Goal: Task Accomplishment & Management: Manage account settings

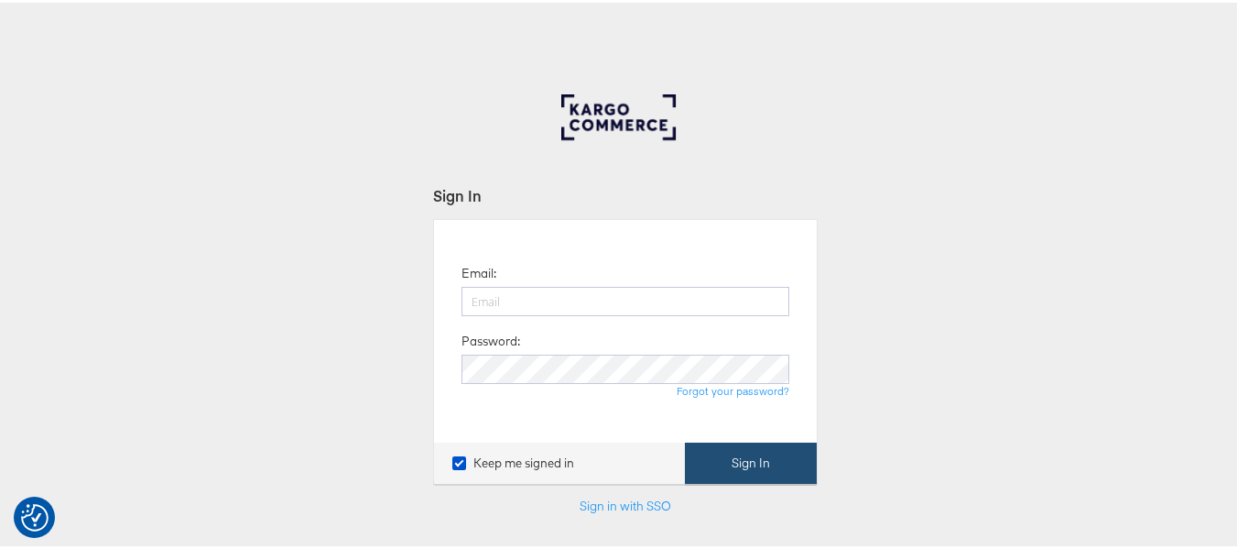
type input "[EMAIL_ADDRESS][PERSON_NAME][DOMAIN_NAME]"
click at [710, 468] on button "Sign In" at bounding box center [751, 460] width 132 height 41
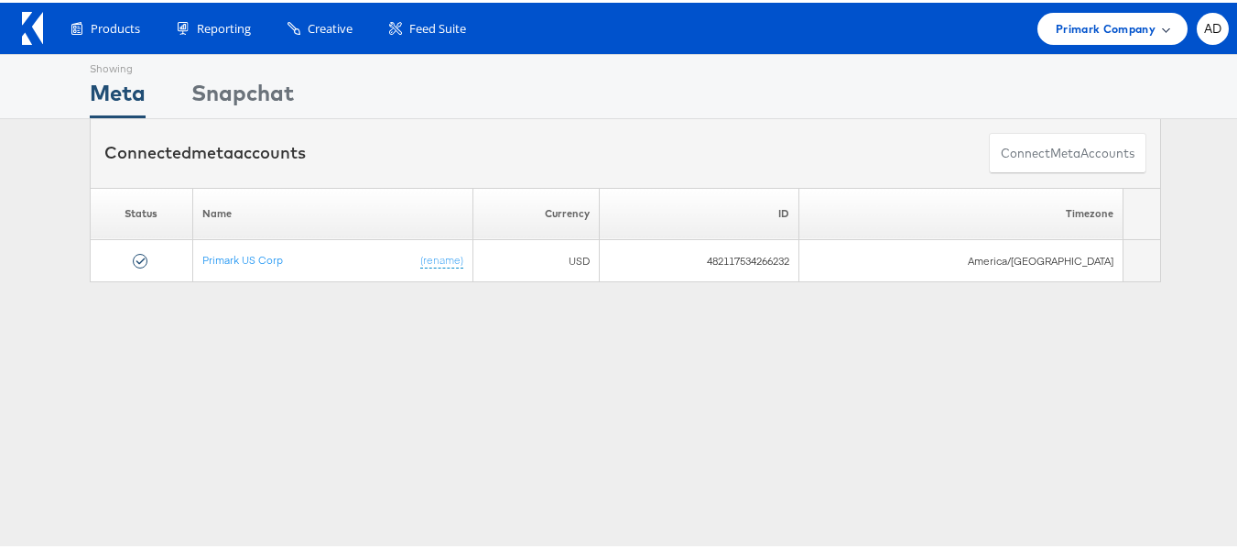
click at [1092, 32] on span "Primark Company" at bounding box center [1106, 25] width 100 height 19
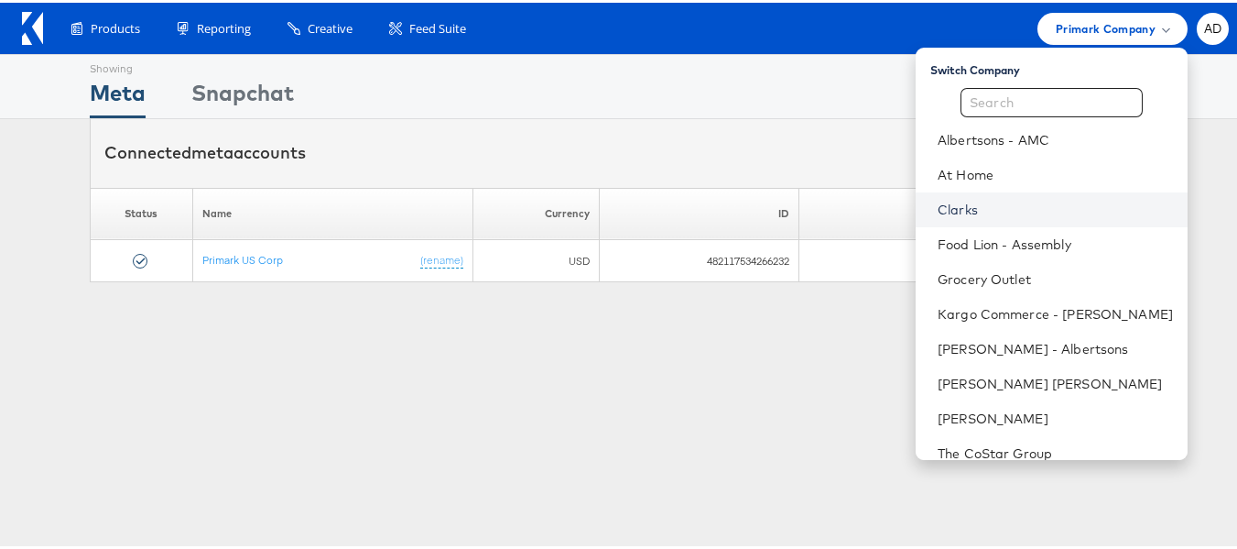
click at [938, 211] on link "Clarks" at bounding box center [1055, 207] width 235 height 18
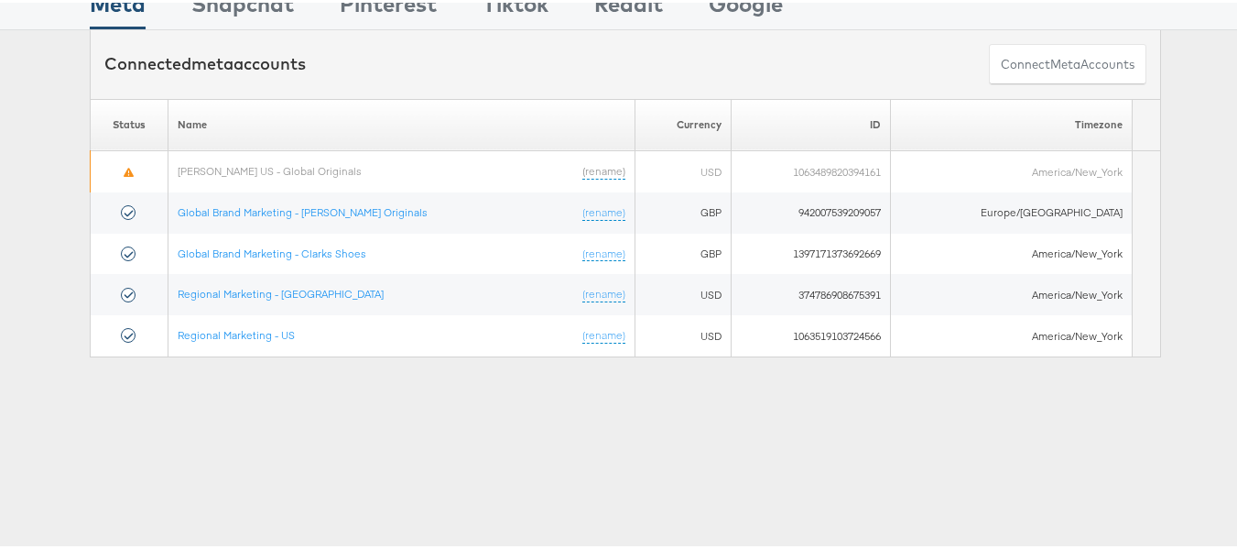
scroll to position [46, 0]
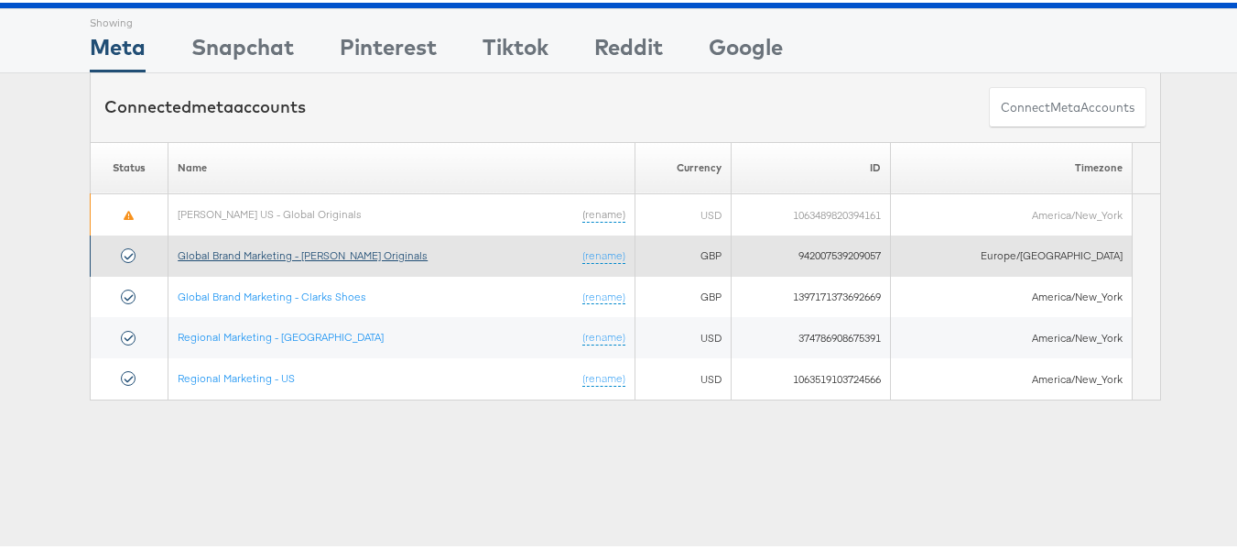
click at [346, 252] on link "Global Brand Marketing - Clarks Originals" at bounding box center [303, 252] width 250 height 14
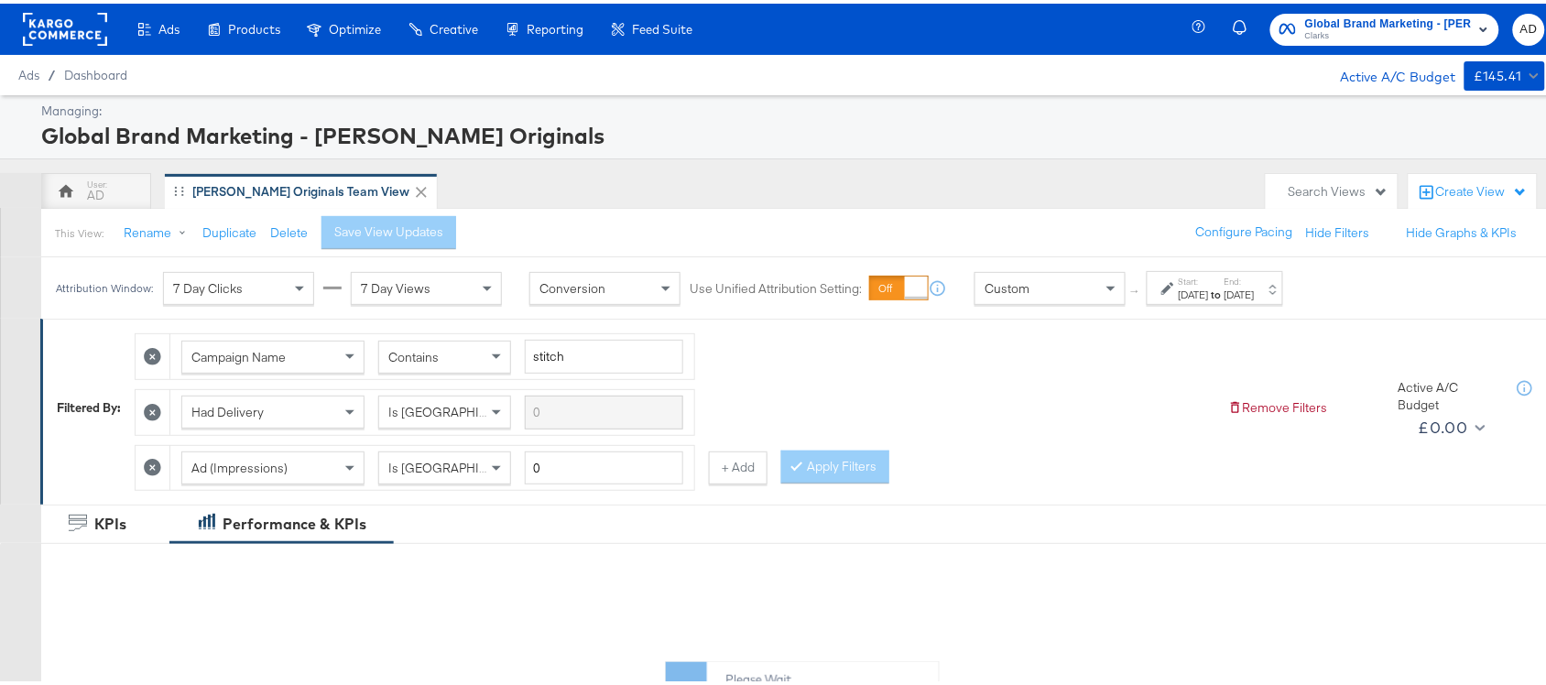
click at [1188, 289] on div "Jul 1st 2025" at bounding box center [1194, 291] width 30 height 15
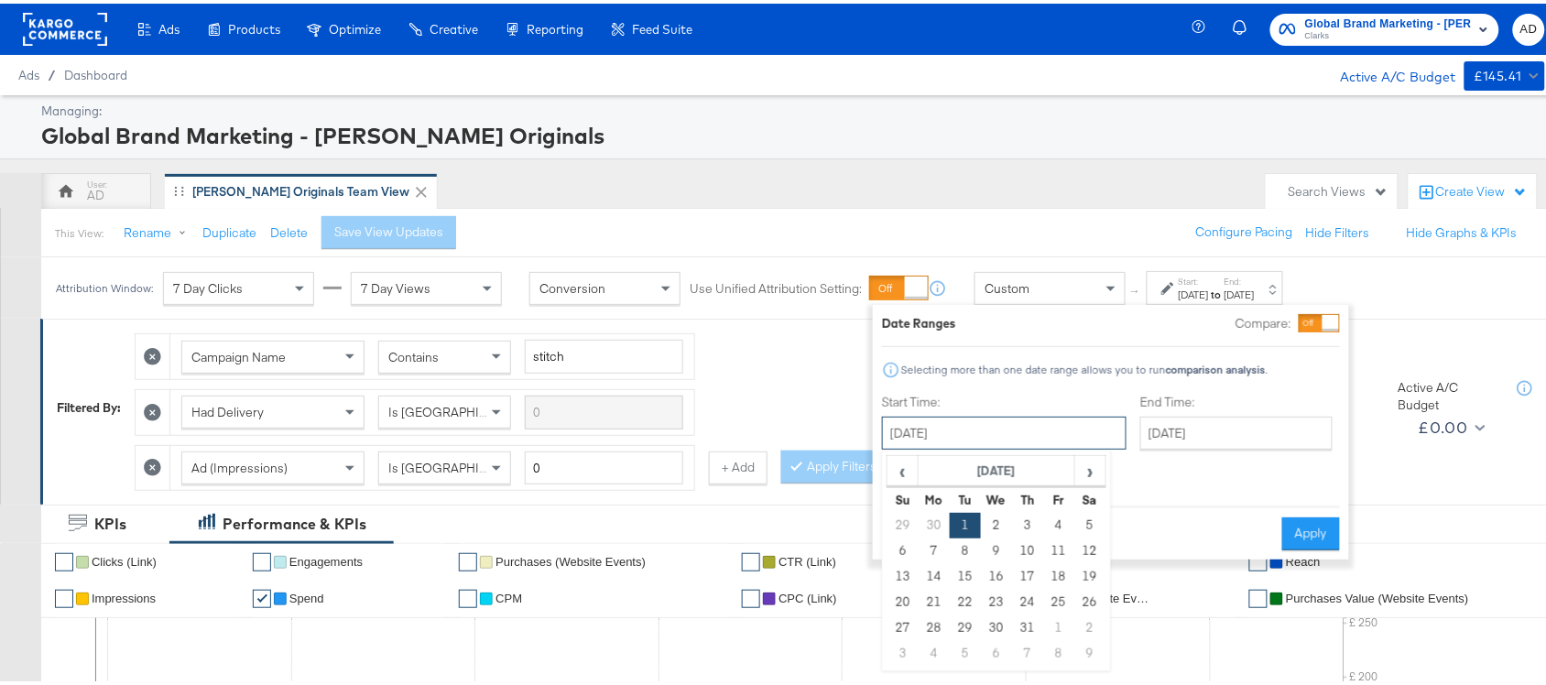
click at [949, 419] on input "July 1st 2025" at bounding box center [1004, 429] width 245 height 33
click at [1078, 472] on span "›" at bounding box center [1090, 466] width 28 height 27
click at [966, 574] on td "12" at bounding box center [965, 573] width 31 height 26
type input "[DATE]"
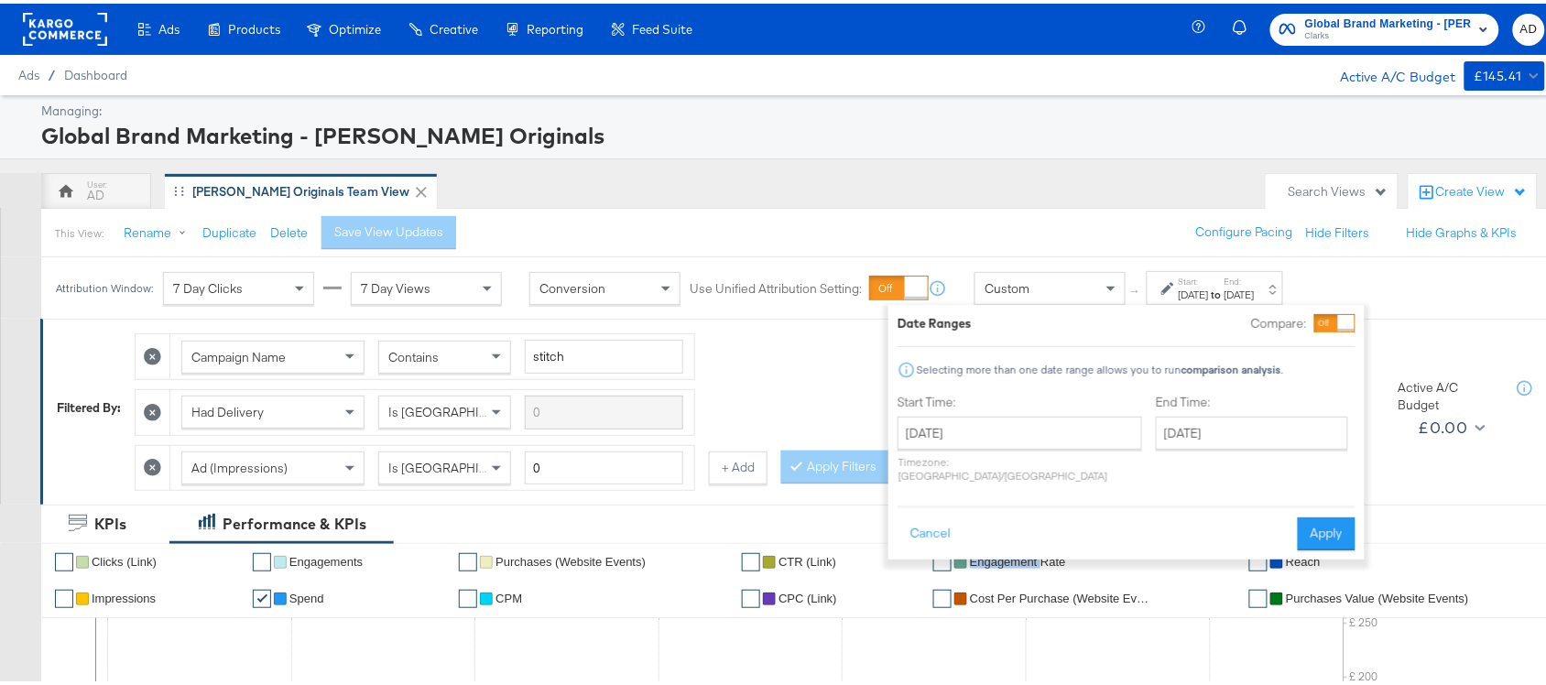
click at [966, 574] on li "✔ Engagement Rate" at bounding box center [1084, 558] width 302 height 37
click at [1310, 502] on div "Cancel Apply" at bounding box center [1126, 524] width 458 height 45
click at [1321, 516] on button "Apply" at bounding box center [1327, 530] width 58 height 33
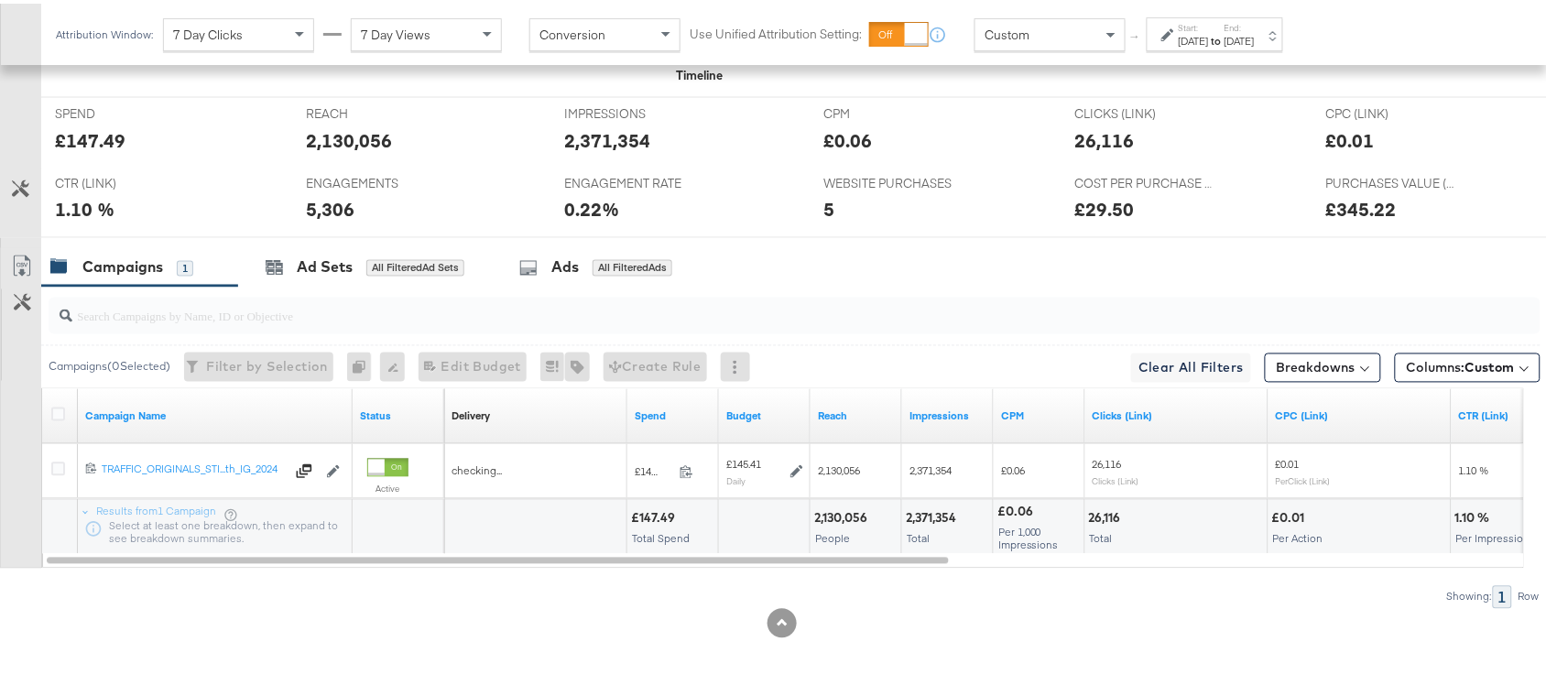
scroll to position [844, 0]
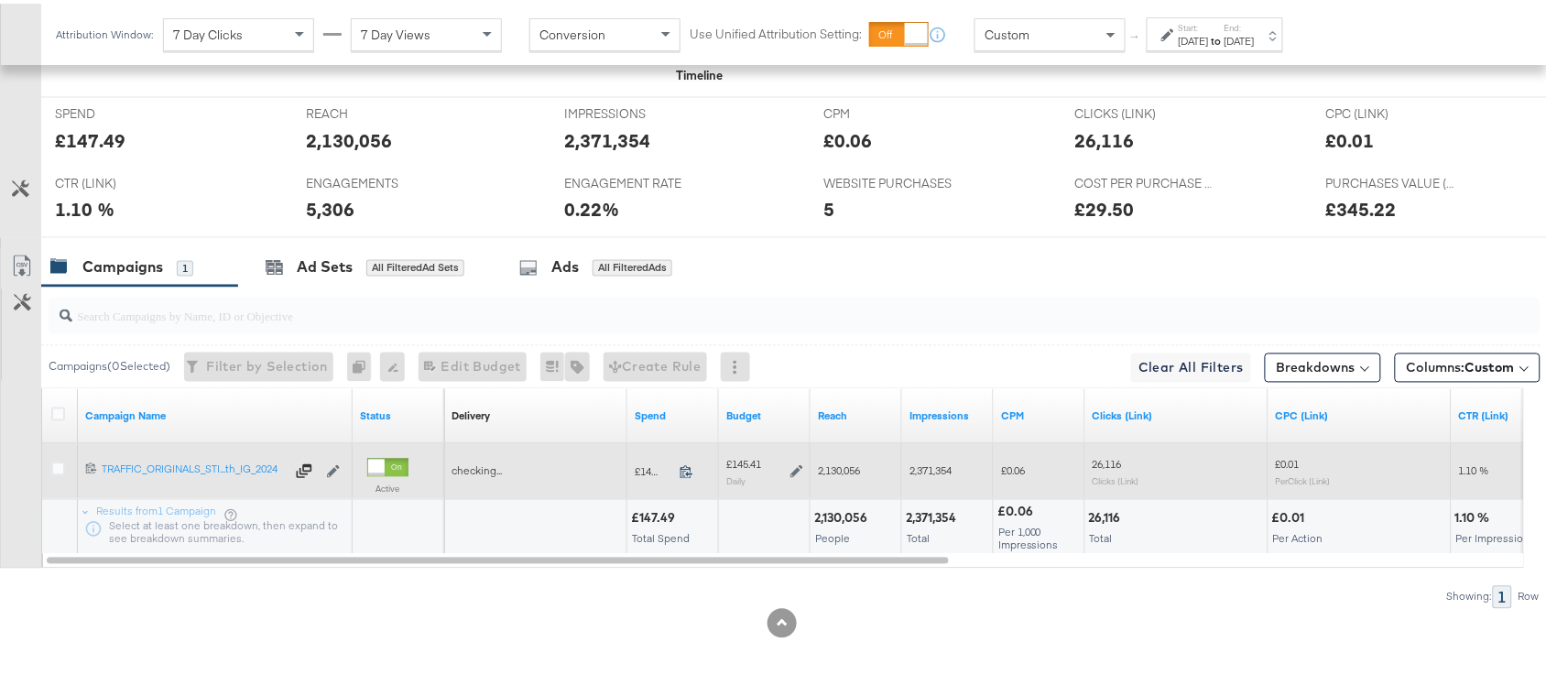
click at [684, 463] on icon at bounding box center [687, 469] width 14 height 14
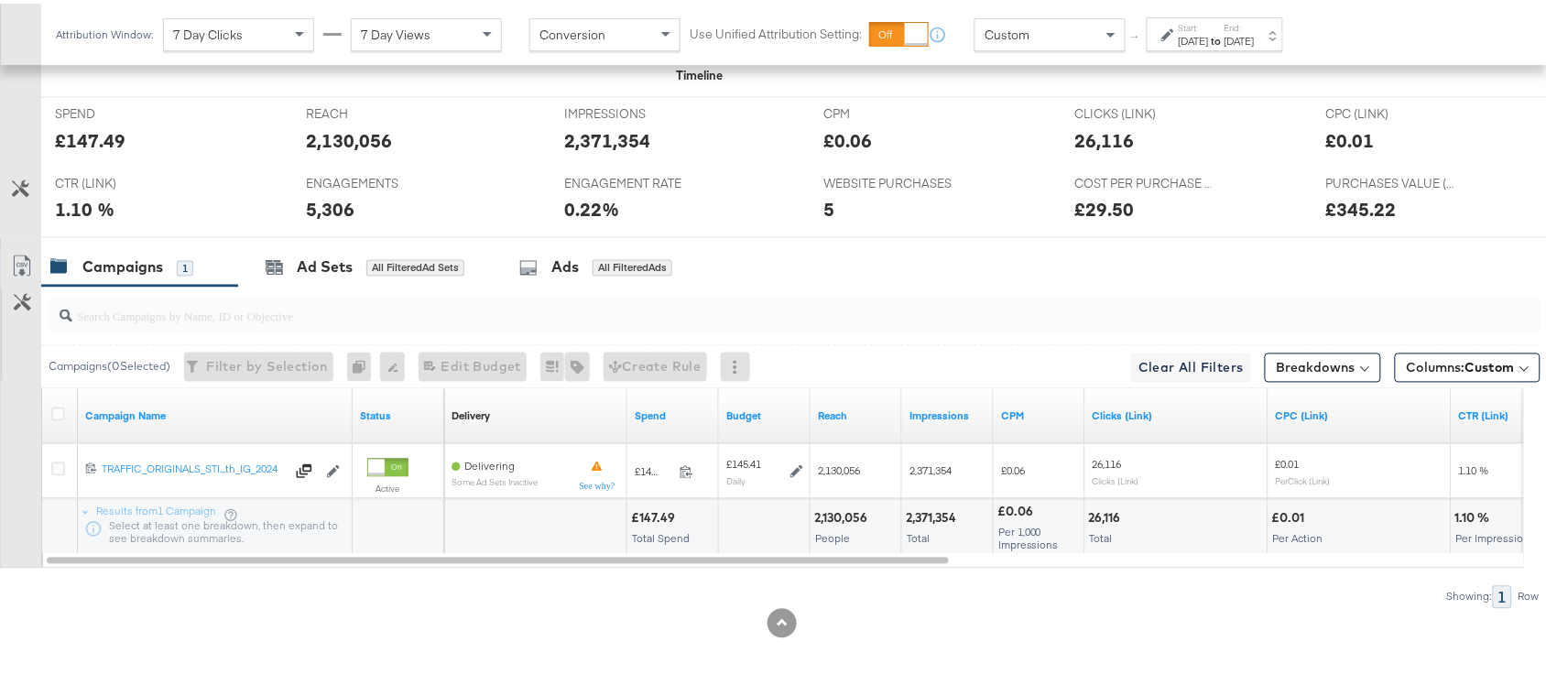
click at [1224, 35] on strong "to" at bounding box center [1217, 37] width 16 height 14
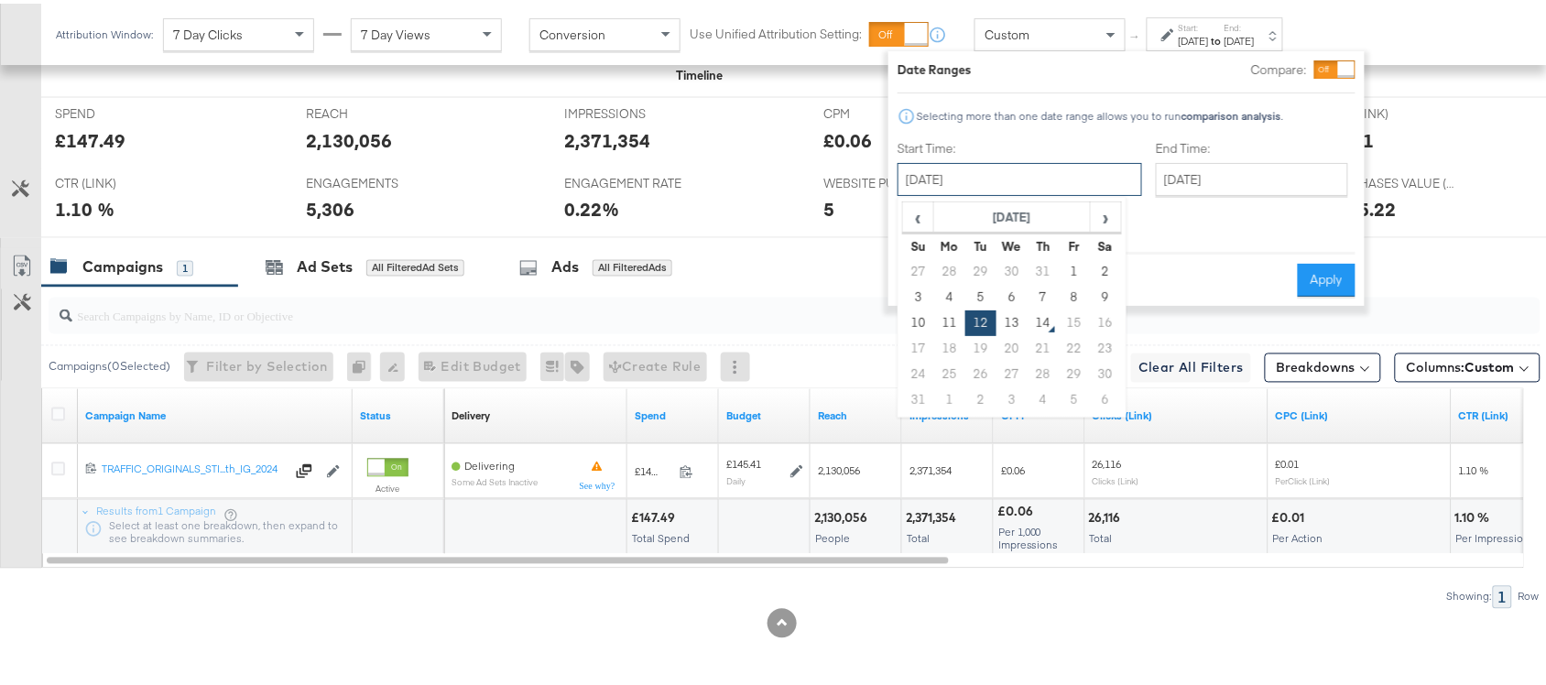
click at [995, 160] on input "[DATE]" at bounding box center [1019, 175] width 245 height 33
click at [1015, 313] on td "13" at bounding box center [1011, 320] width 31 height 26
type input "[DATE]"
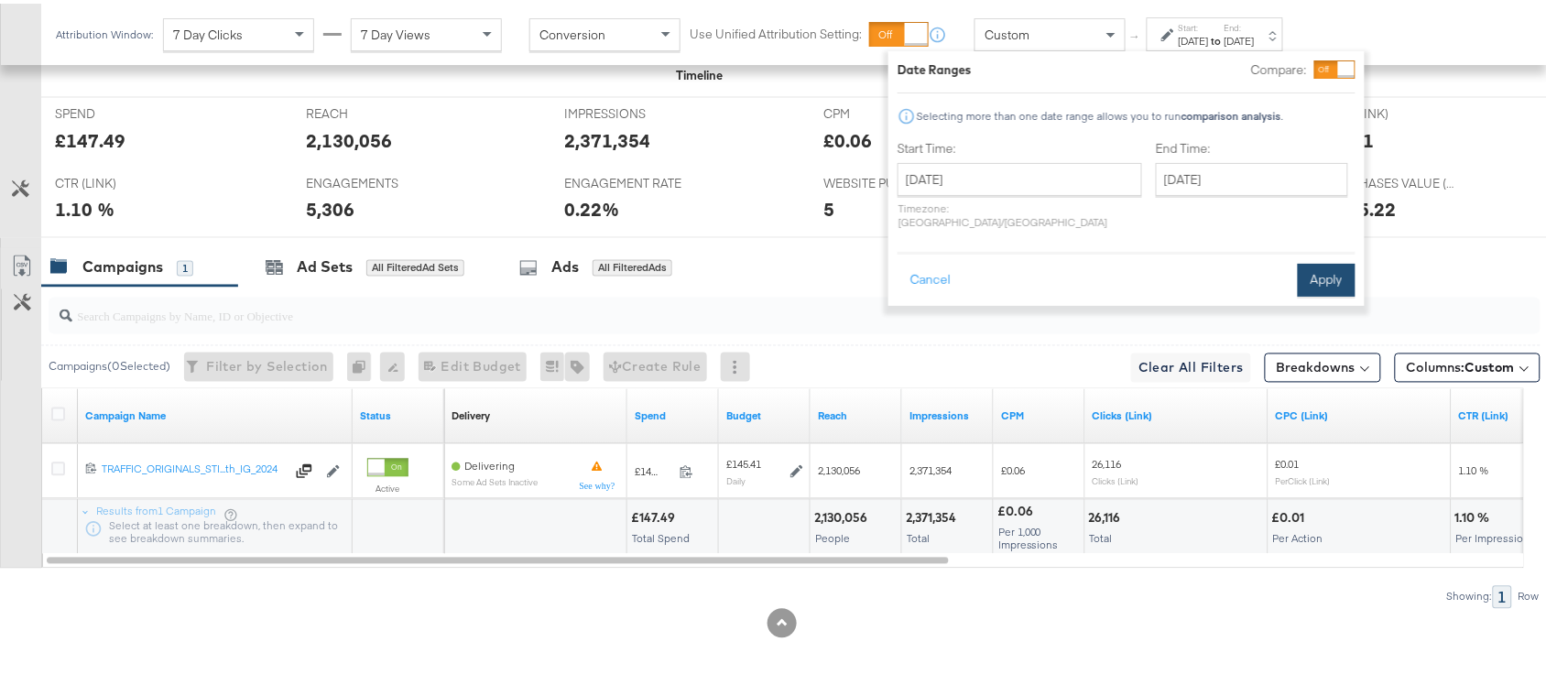
click at [1340, 262] on button "Apply" at bounding box center [1327, 276] width 58 height 33
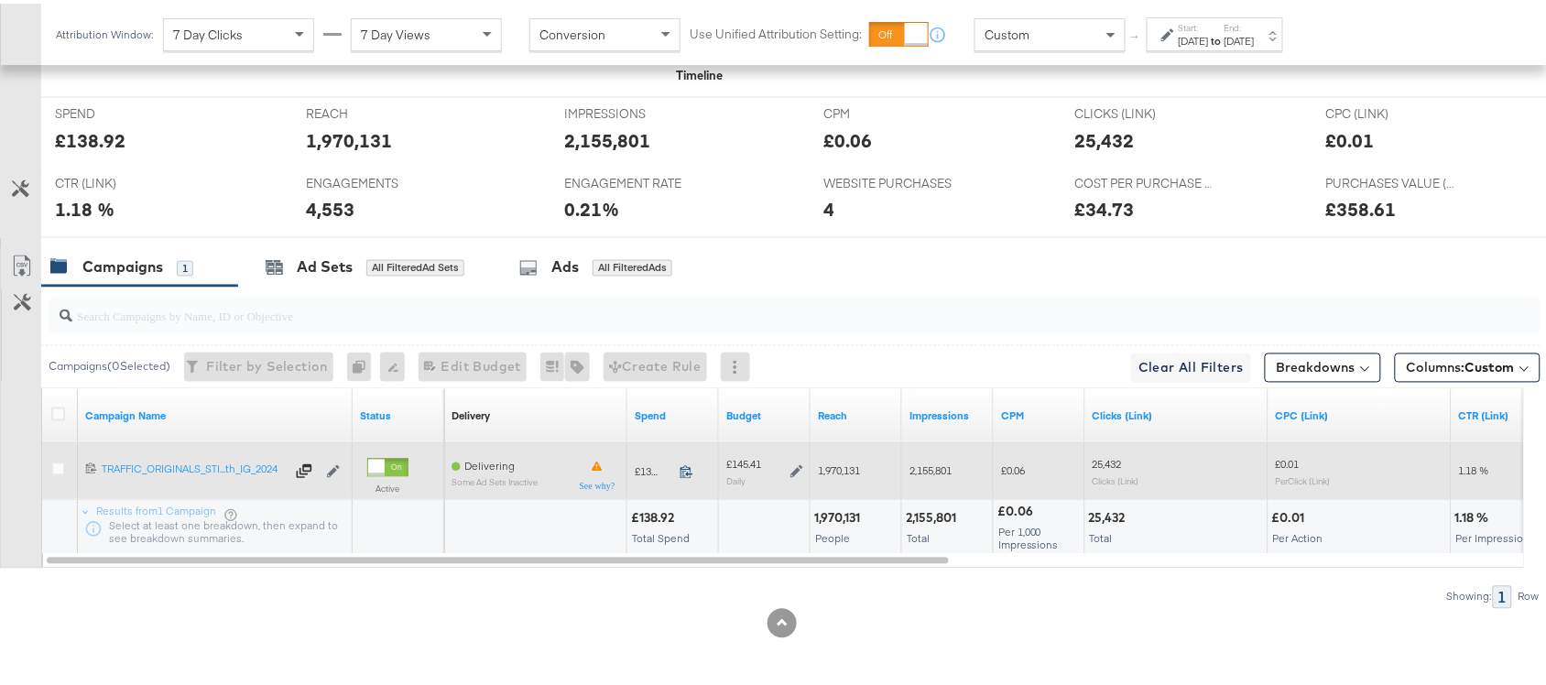
click at [685, 472] on icon at bounding box center [687, 469] width 14 height 14
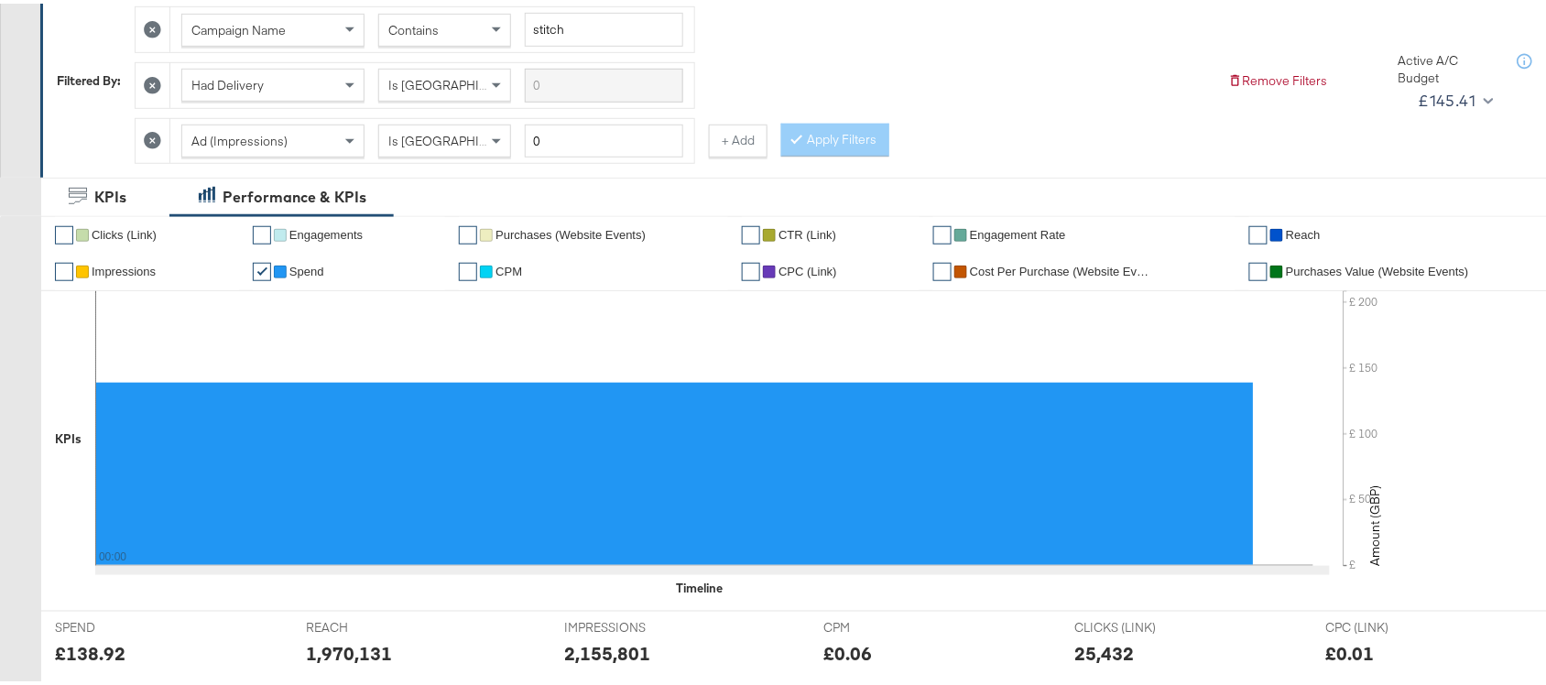
scroll to position [0, 0]
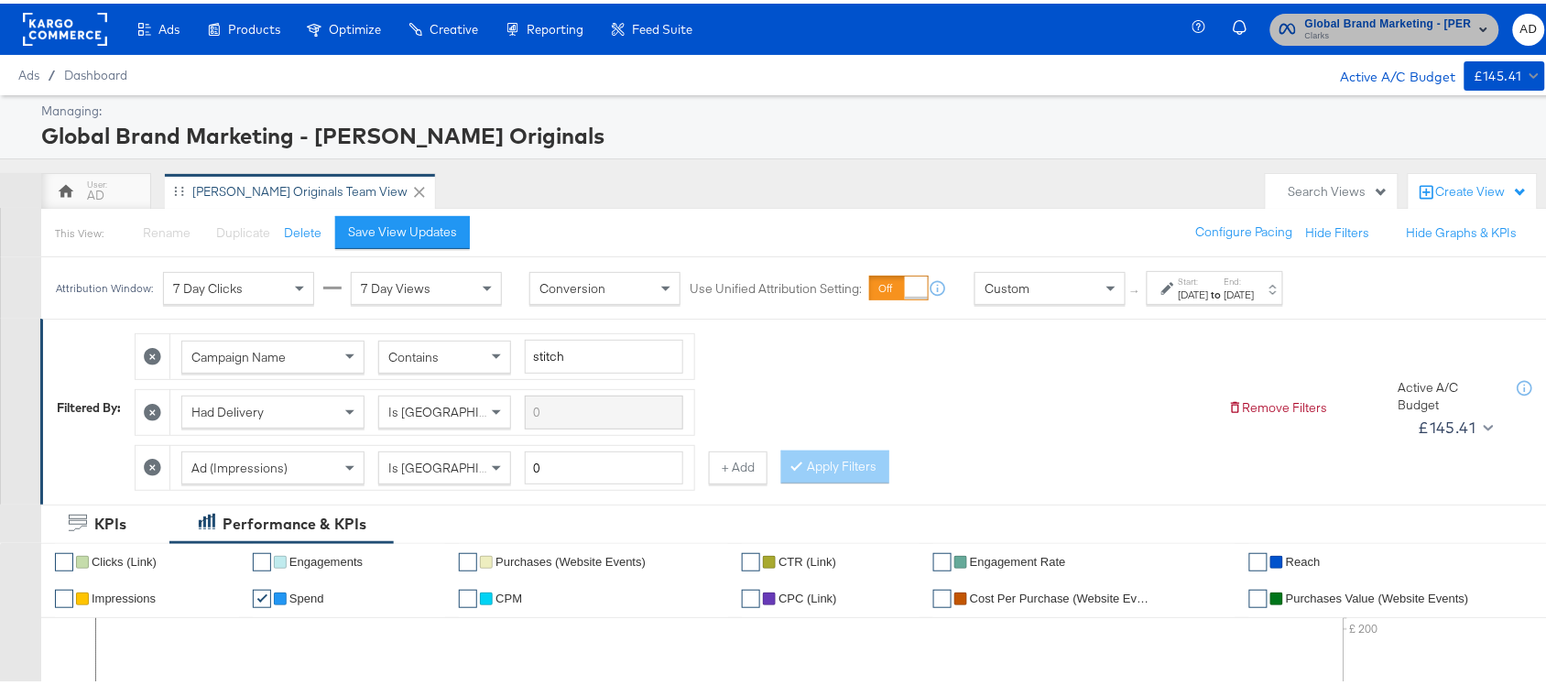
click at [1411, 38] on span "Clarks" at bounding box center [1388, 33] width 167 height 15
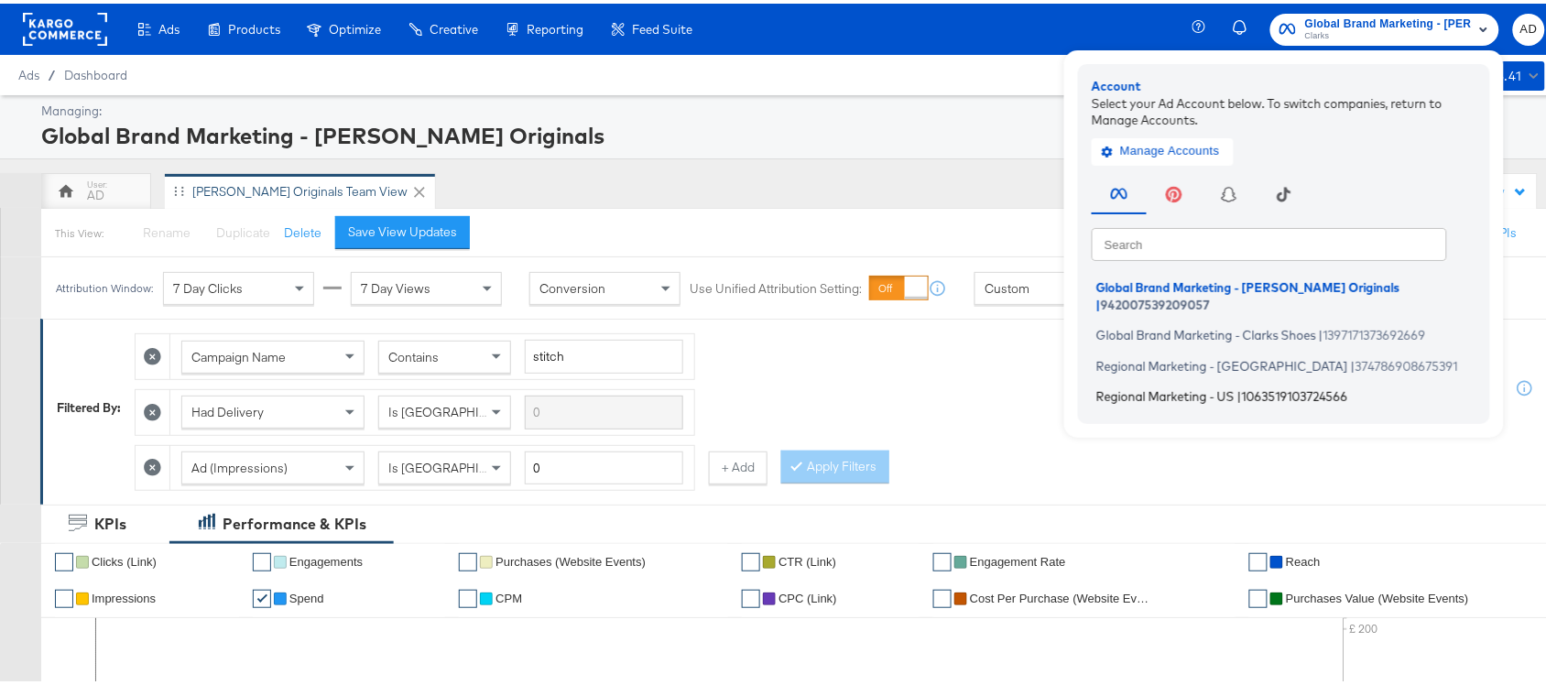
click at [1113, 386] on span "Regional Marketing - US" at bounding box center [1165, 393] width 138 height 15
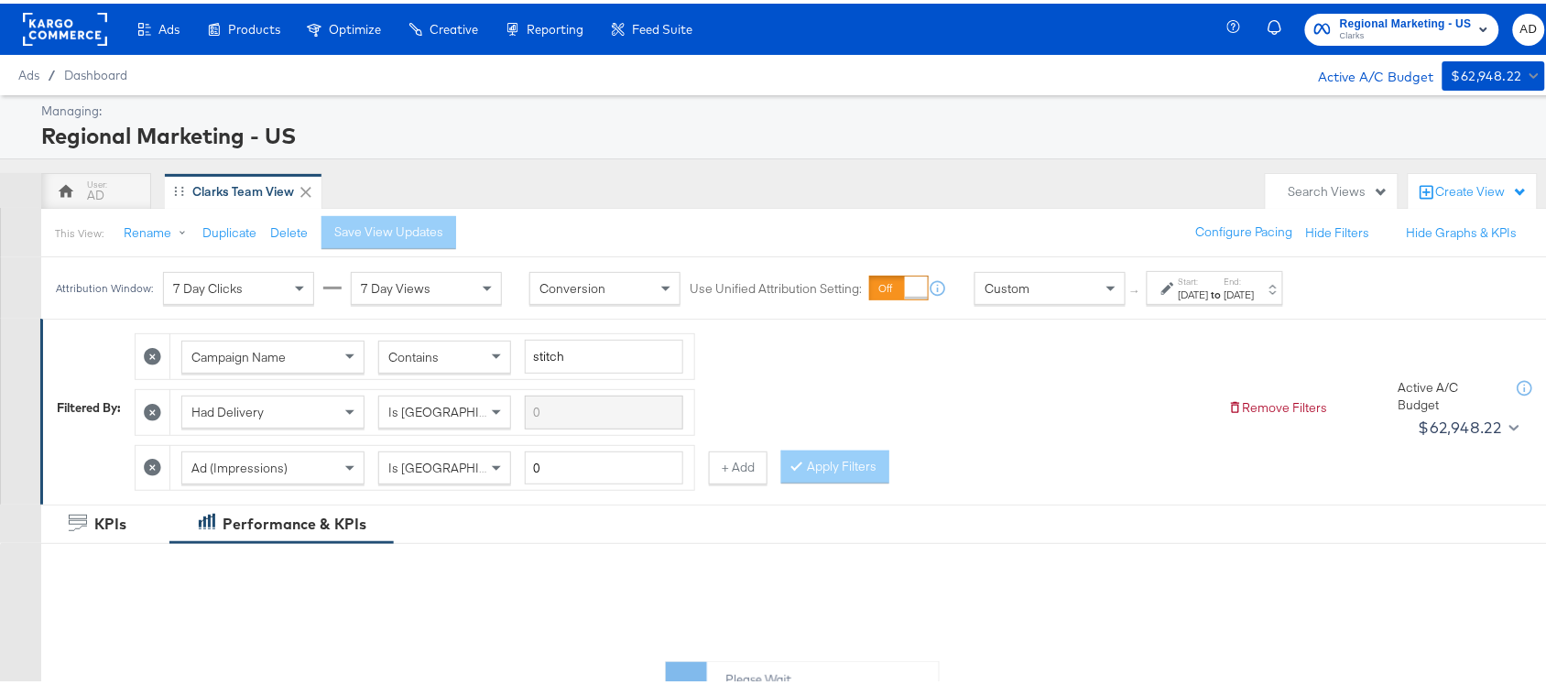
click at [1246, 299] on div "Start: [DATE] to End: [DATE]" at bounding box center [1215, 284] width 136 height 34
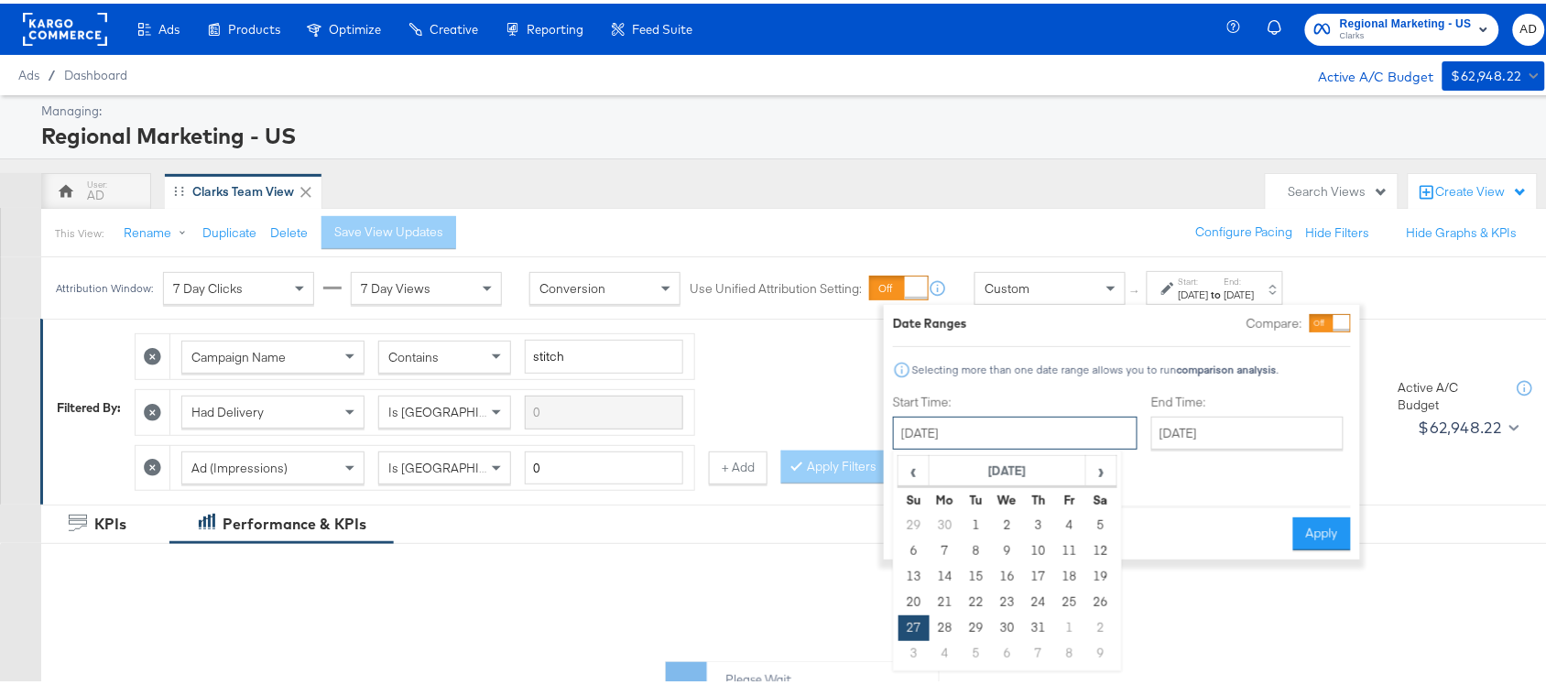
click at [994, 441] on input "July 27th 2025" at bounding box center [1015, 429] width 245 height 33
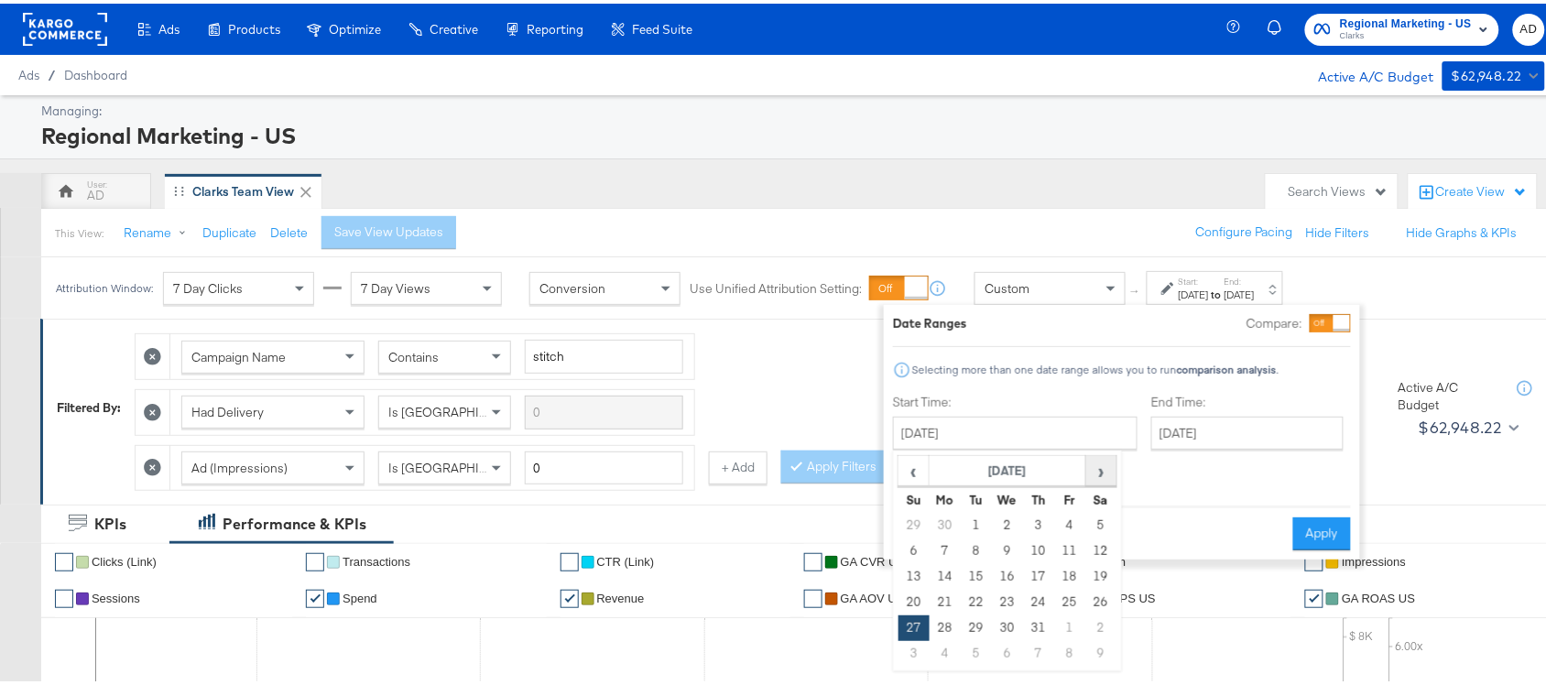
click at [1101, 472] on span "›" at bounding box center [1101, 466] width 28 height 27
click at [978, 578] on td "12" at bounding box center [976, 573] width 31 height 26
type input "[DATE]"
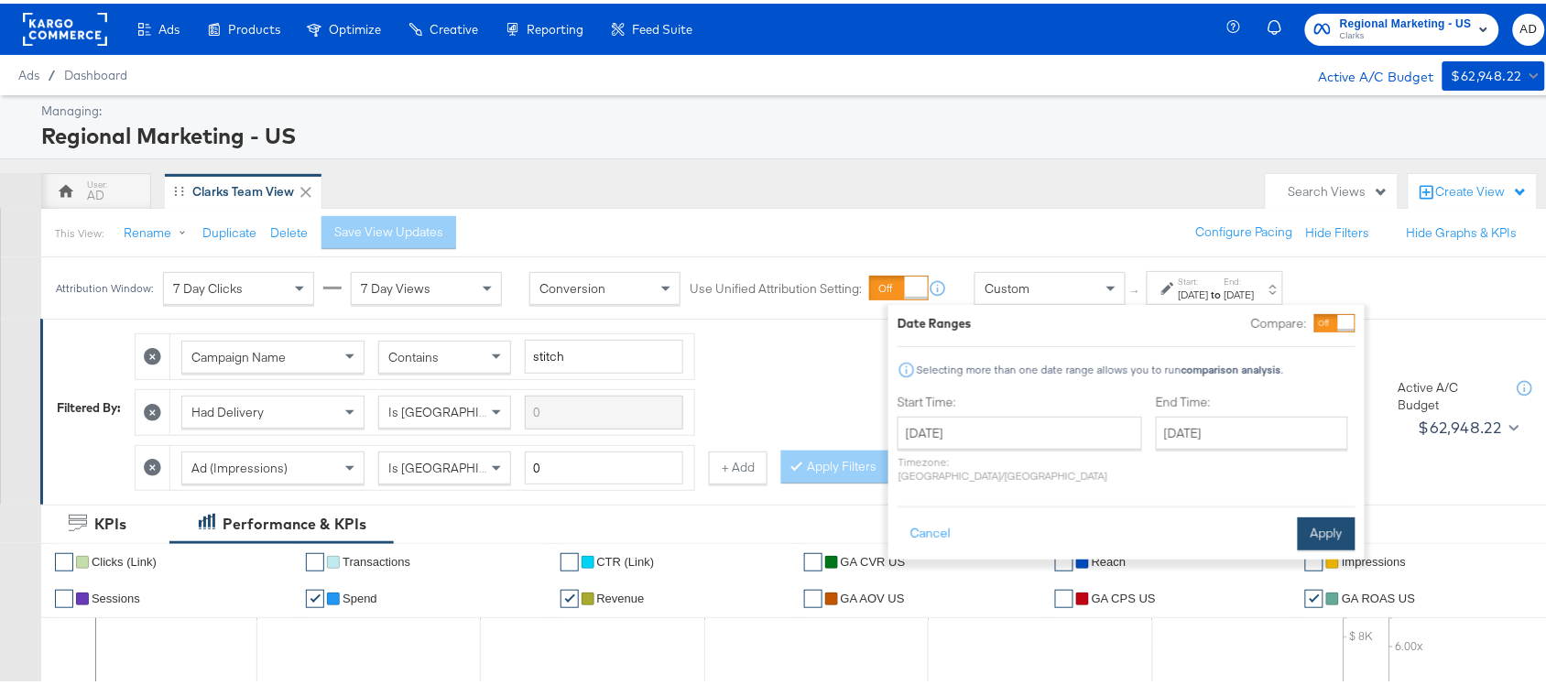
click at [1328, 523] on button "Apply" at bounding box center [1327, 530] width 58 height 33
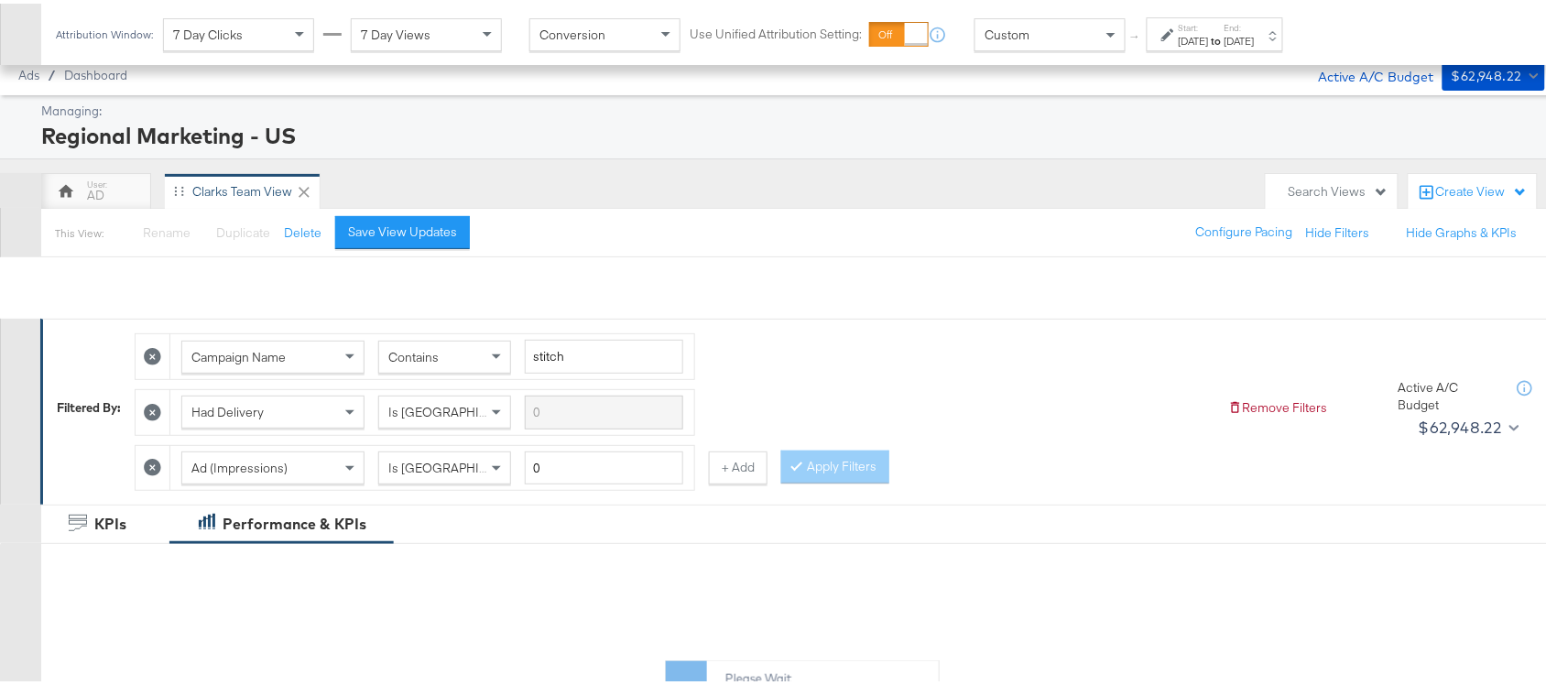
scroll to position [776, 0]
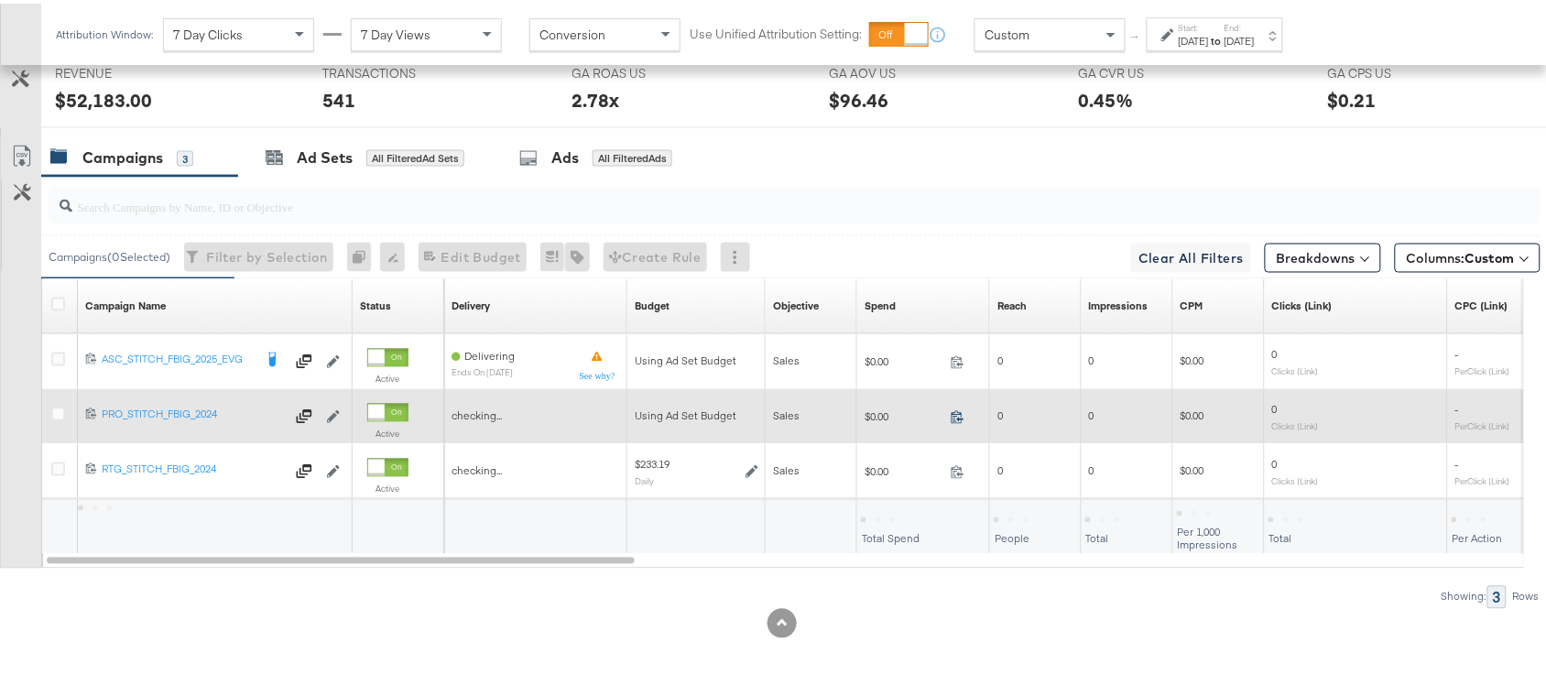
click at [962, 414] on icon at bounding box center [958, 414] width 14 height 14
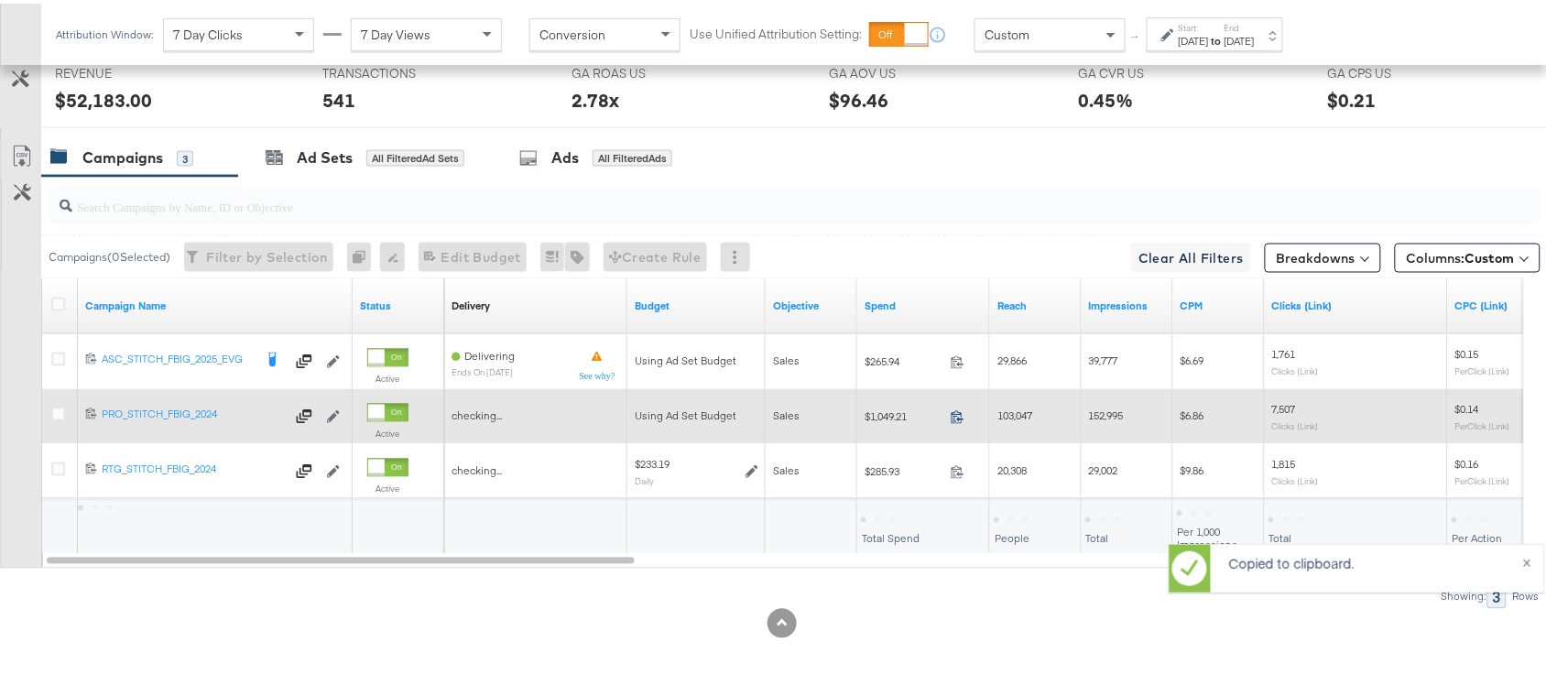
scroll to position [954, 0]
click at [962, 414] on icon at bounding box center [958, 414] width 14 height 14
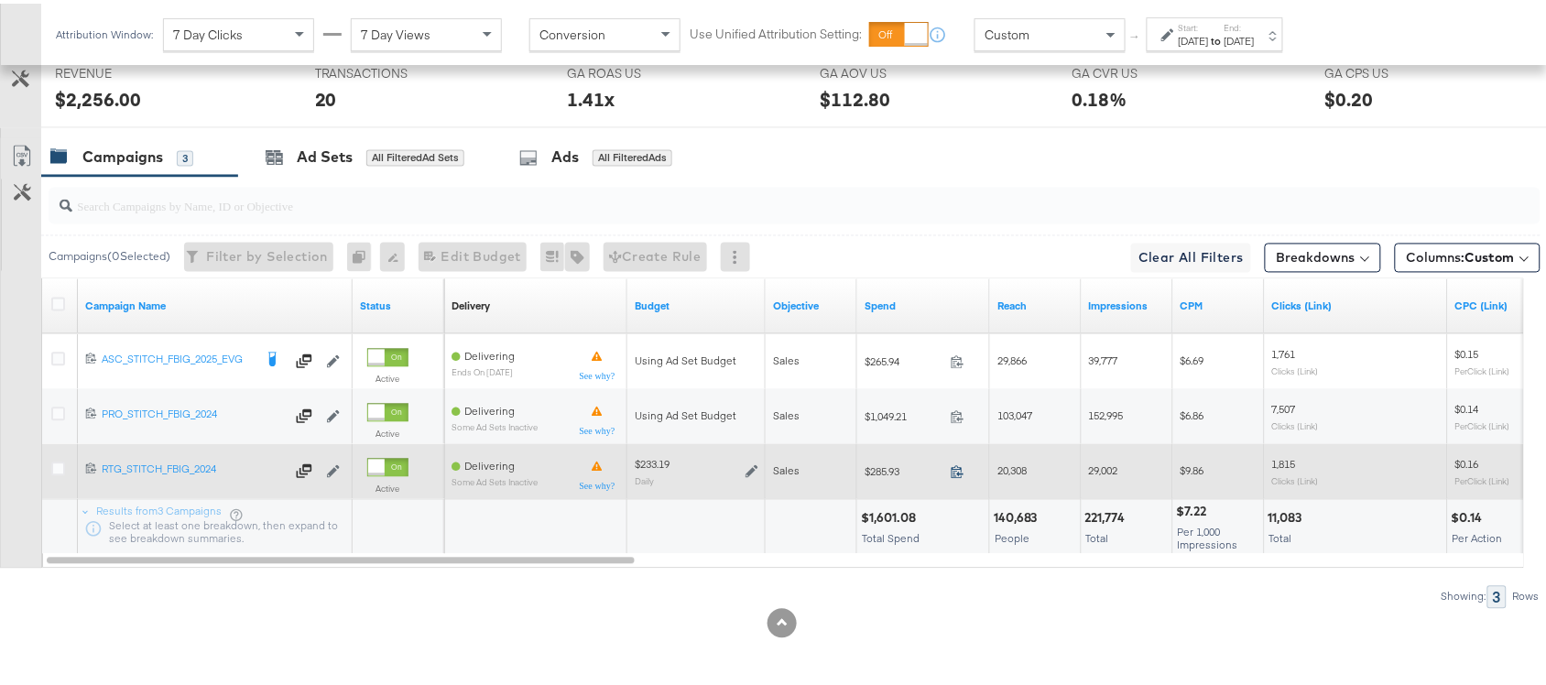
click at [960, 468] on icon at bounding box center [958, 469] width 14 height 14
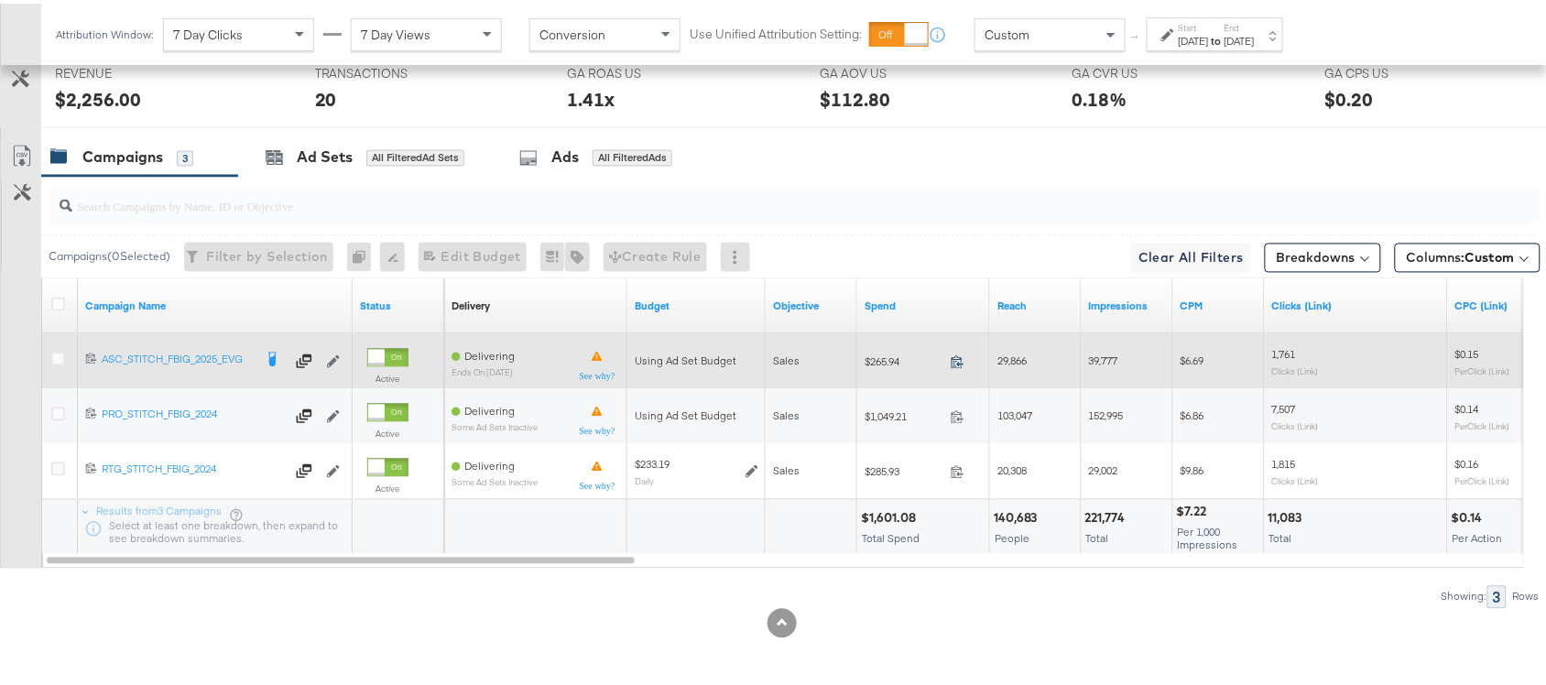
click at [958, 362] on icon at bounding box center [957, 359] width 12 height 13
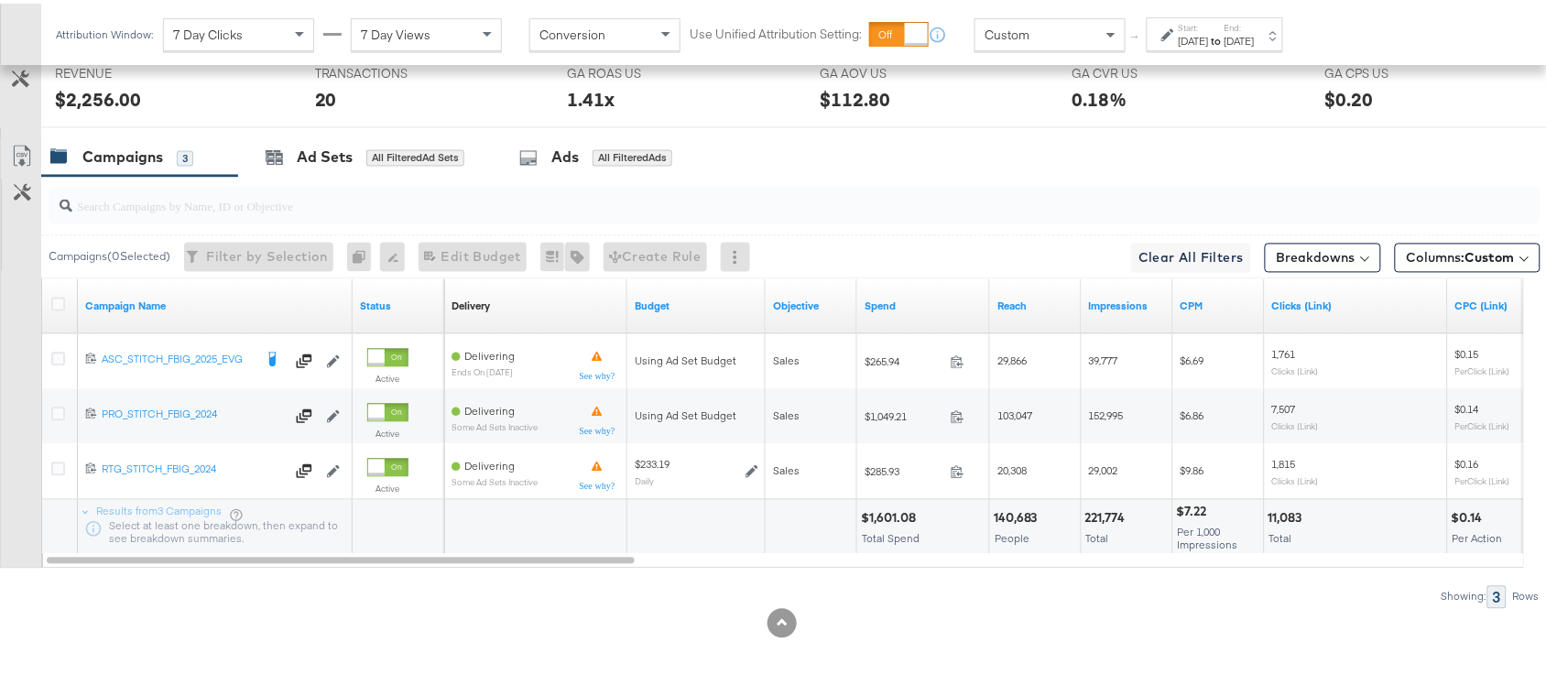
click at [1269, 47] on div "Start: Aug 12th 2025 to End: Aug 12th 2025" at bounding box center [1215, 31] width 136 height 34
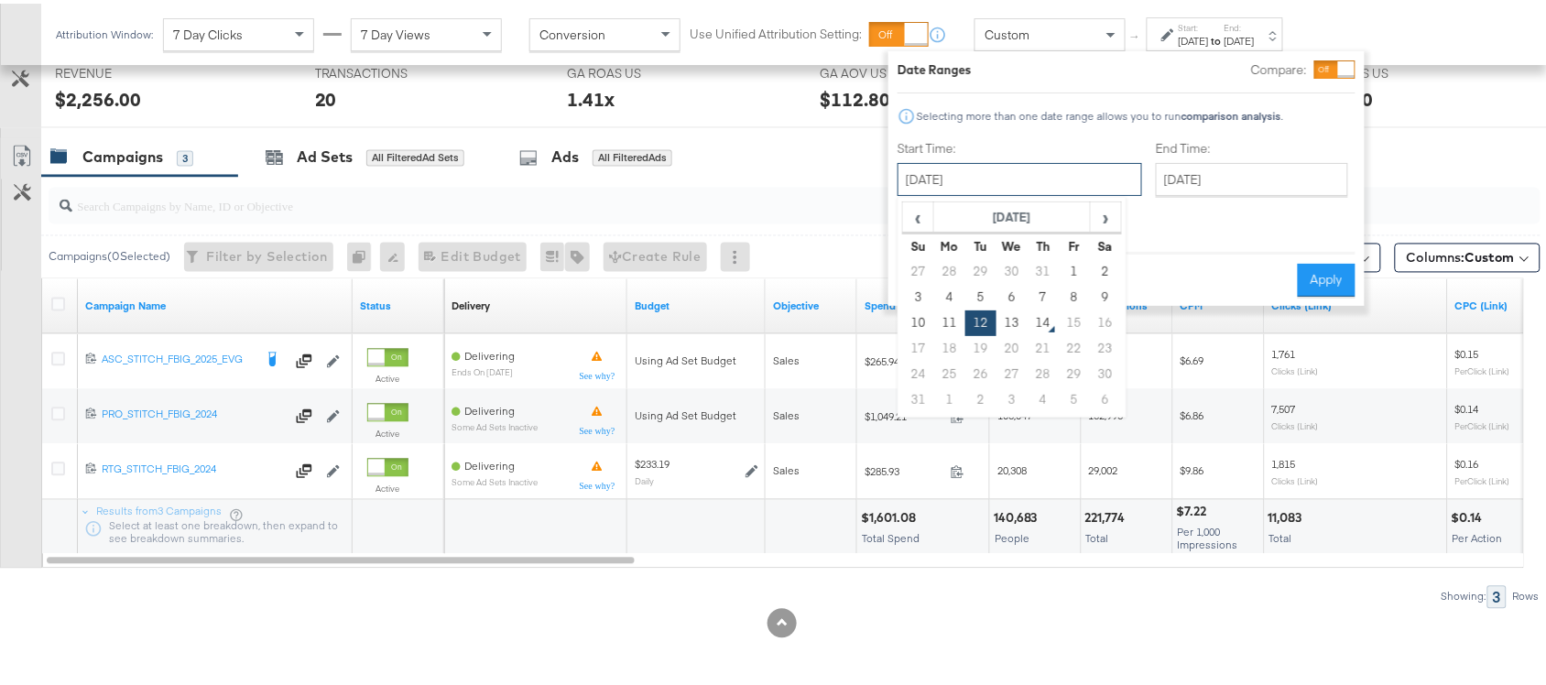
click at [960, 180] on input "[DATE]" at bounding box center [1019, 175] width 245 height 33
click at [1008, 316] on td "13" at bounding box center [1011, 320] width 31 height 26
type input "[DATE]"
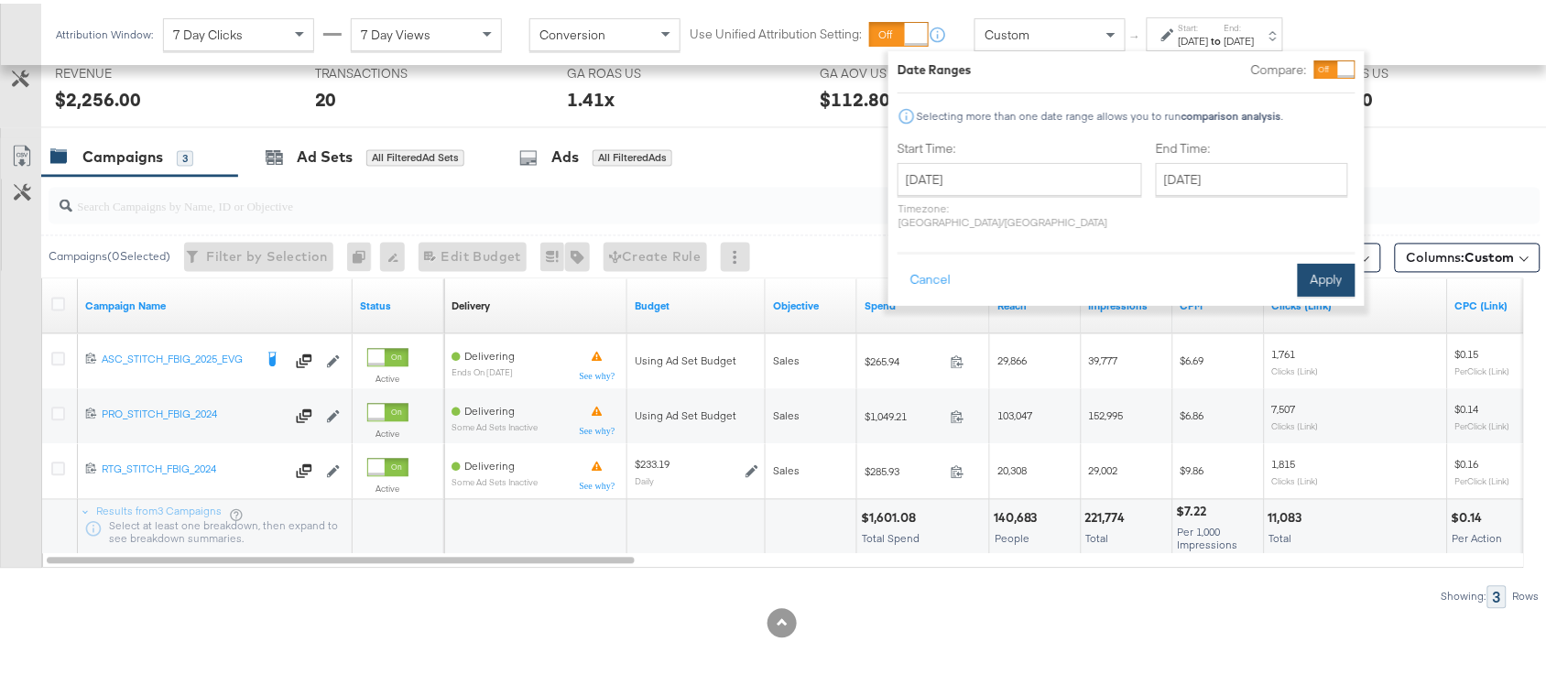
click at [1319, 261] on button "Apply" at bounding box center [1327, 276] width 58 height 33
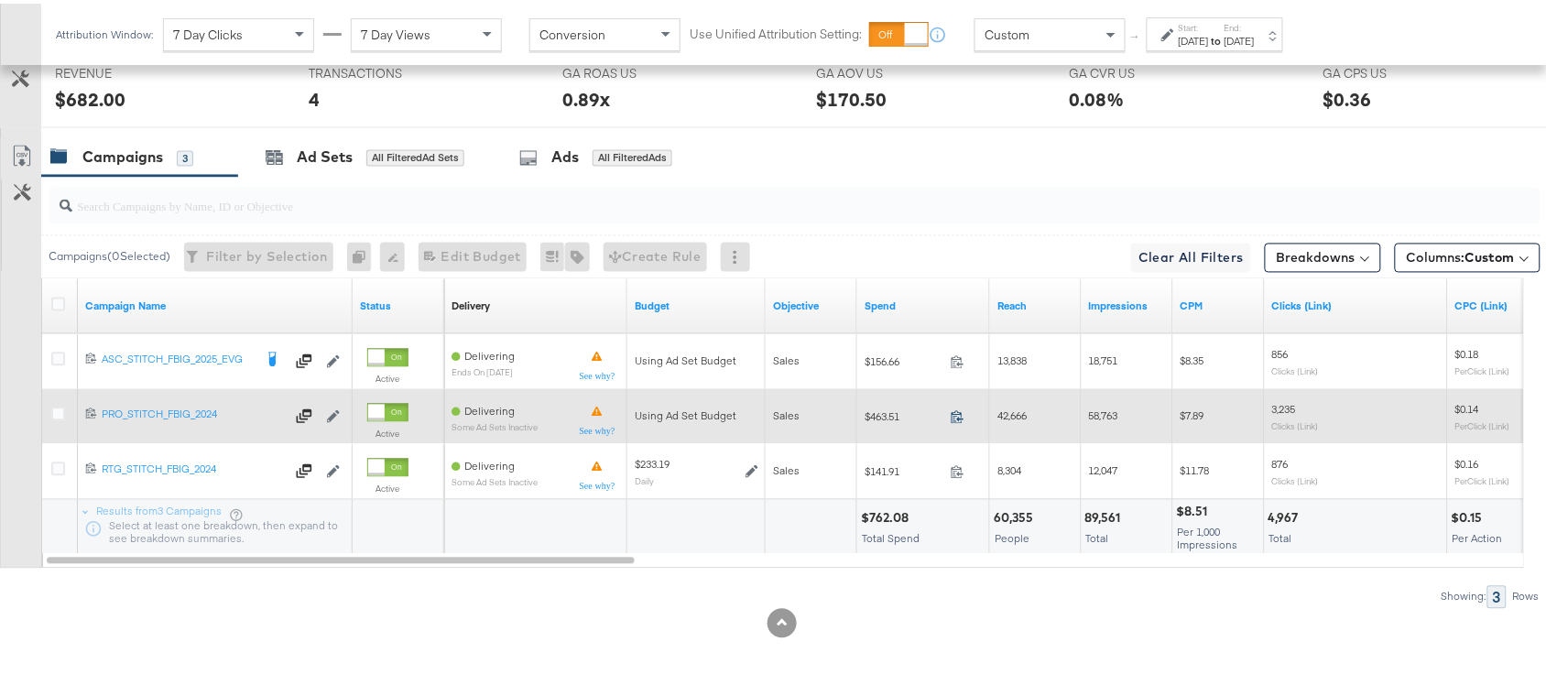
click at [955, 413] on icon at bounding box center [958, 414] width 14 height 14
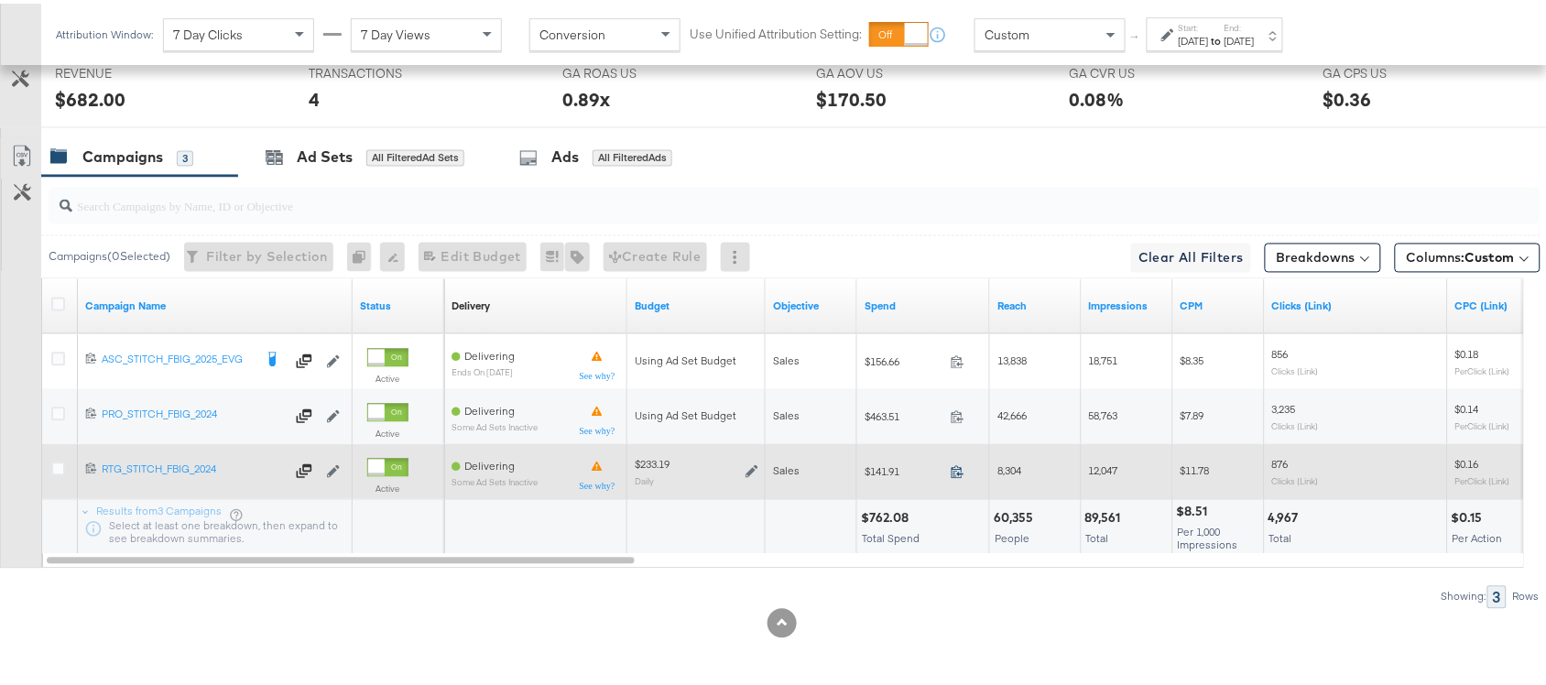
click at [959, 467] on icon at bounding box center [958, 469] width 14 height 14
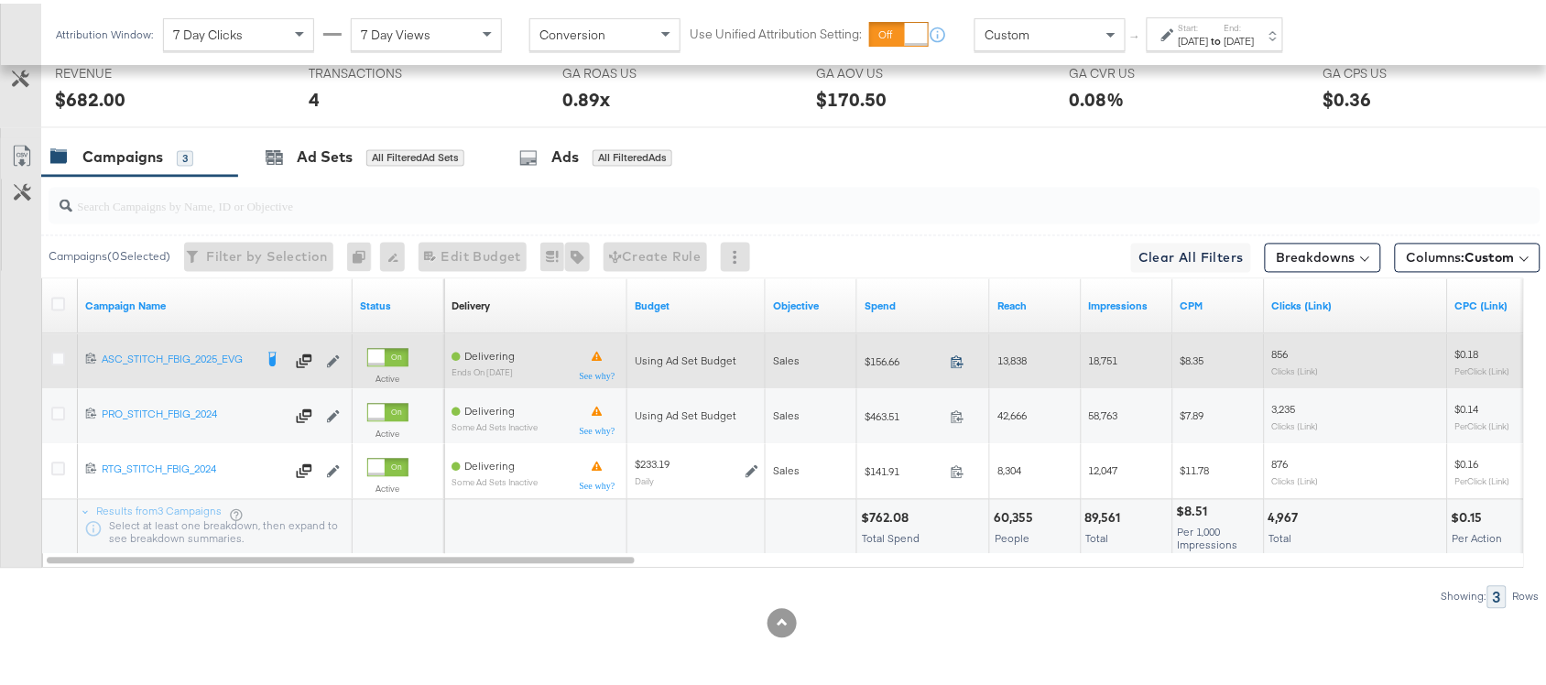
click at [957, 360] on icon at bounding box center [958, 359] width 14 height 14
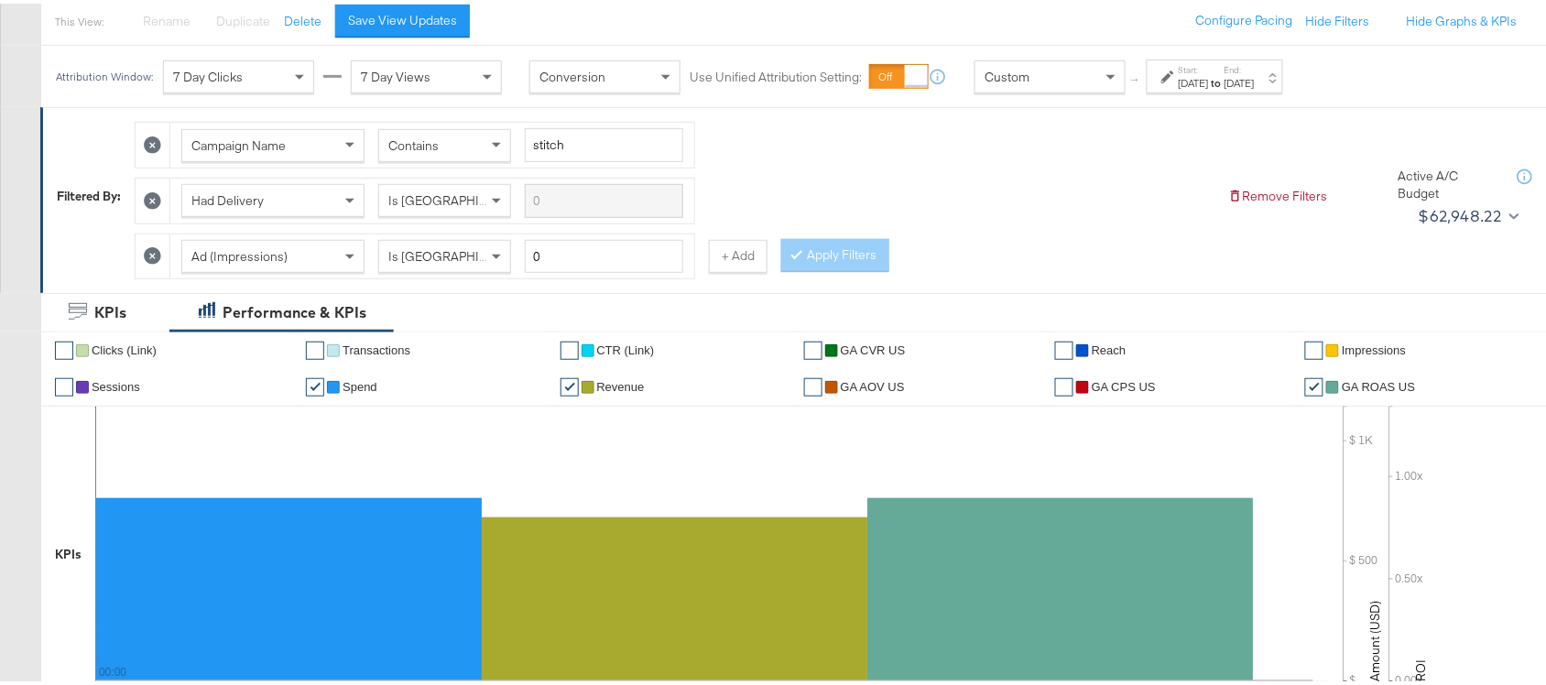
scroll to position [0, 0]
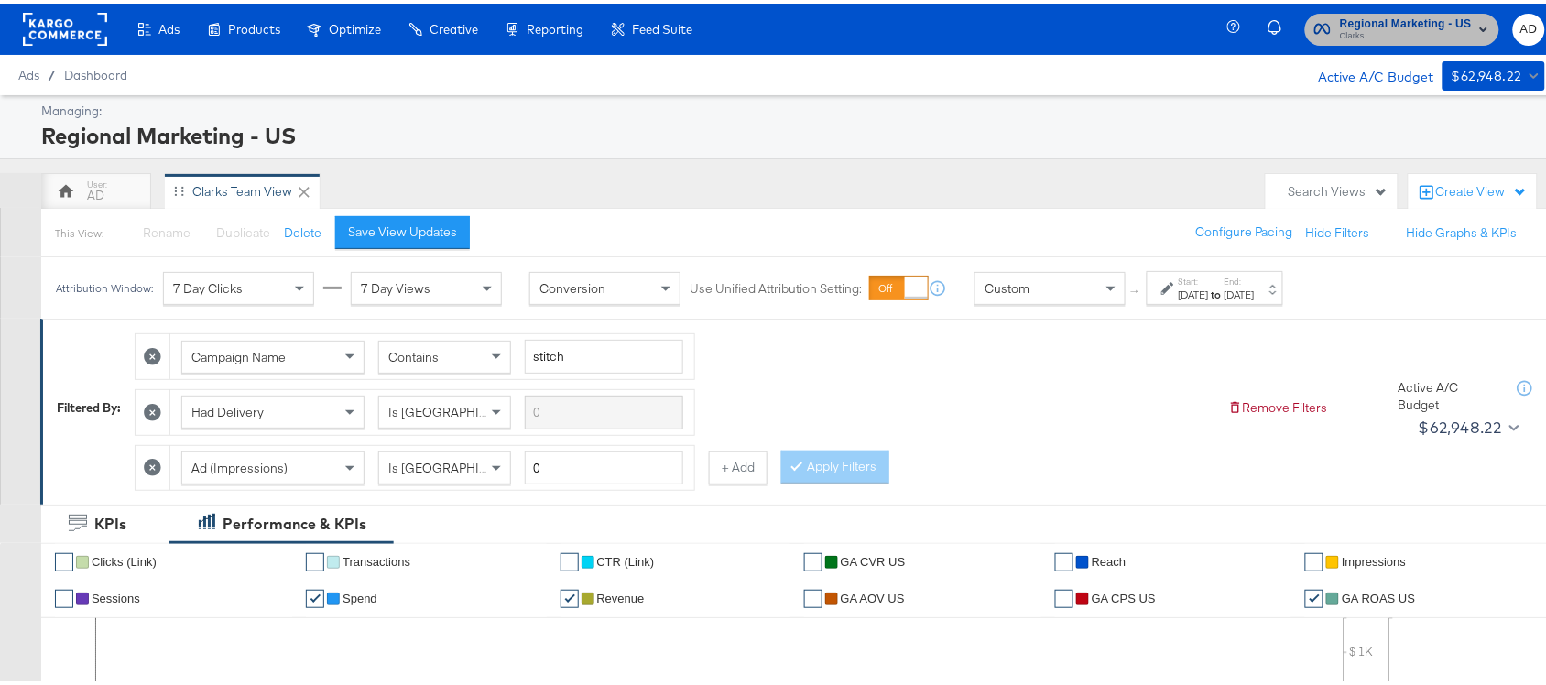
click at [1367, 29] on span "Clarks" at bounding box center [1406, 33] width 132 height 15
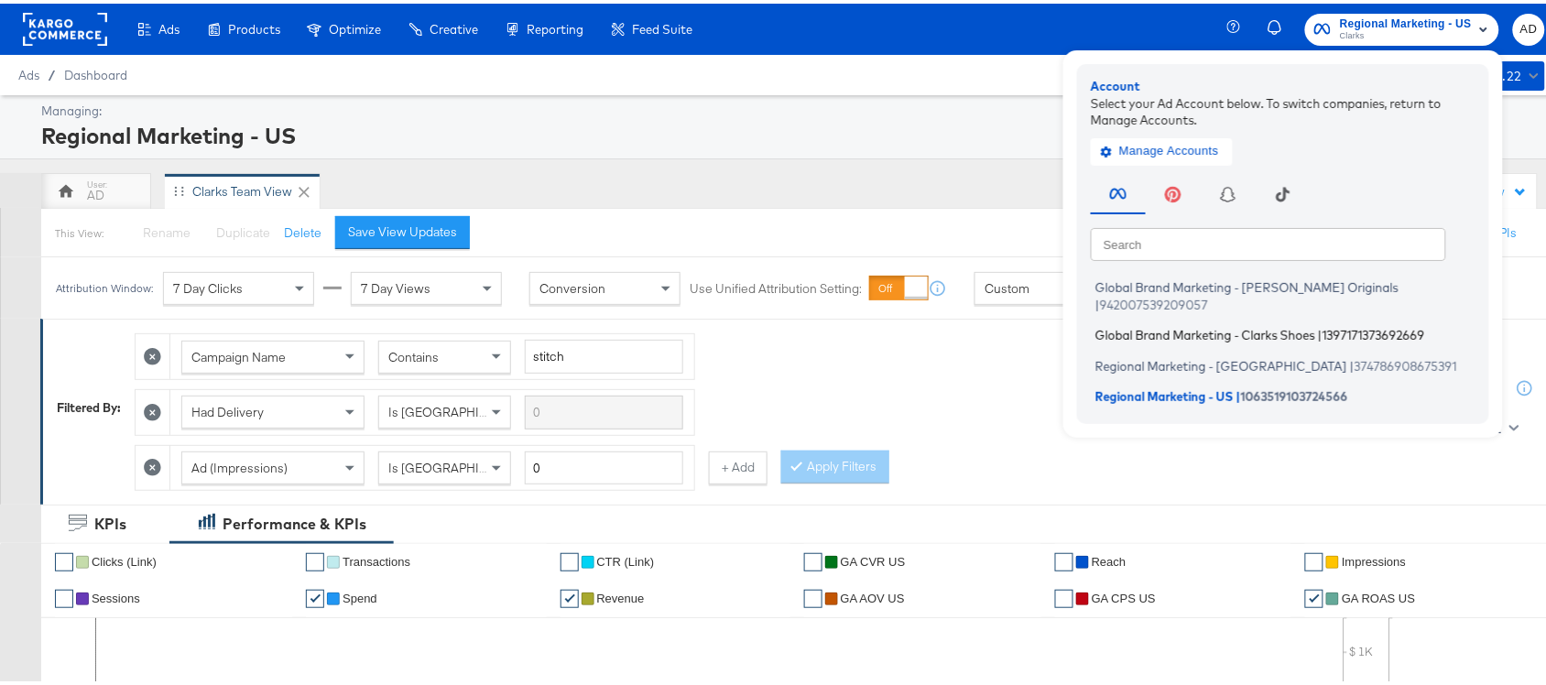
click at [1160, 324] on span "Global Brand Marketing - Clarks Shoes" at bounding box center [1205, 331] width 220 height 15
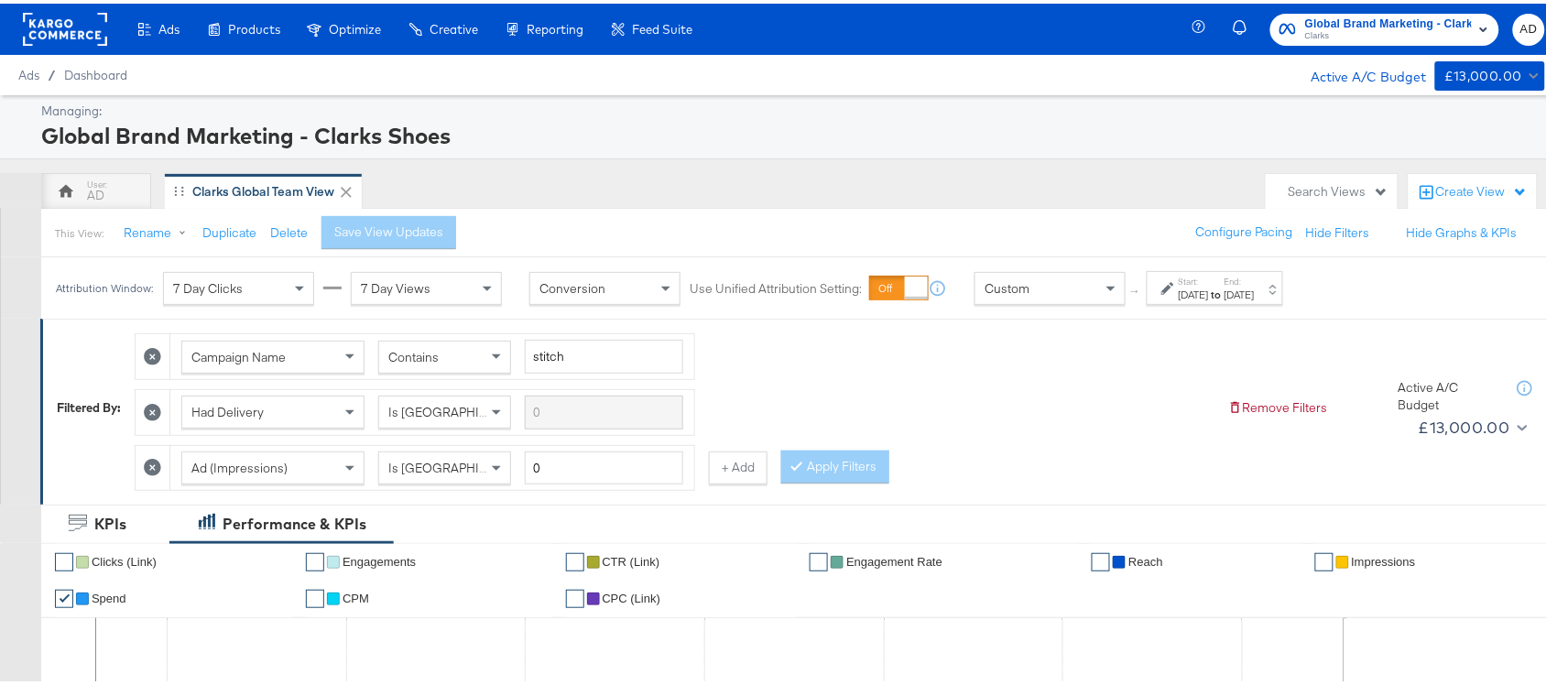
click at [1224, 287] on strong "to" at bounding box center [1217, 291] width 16 height 14
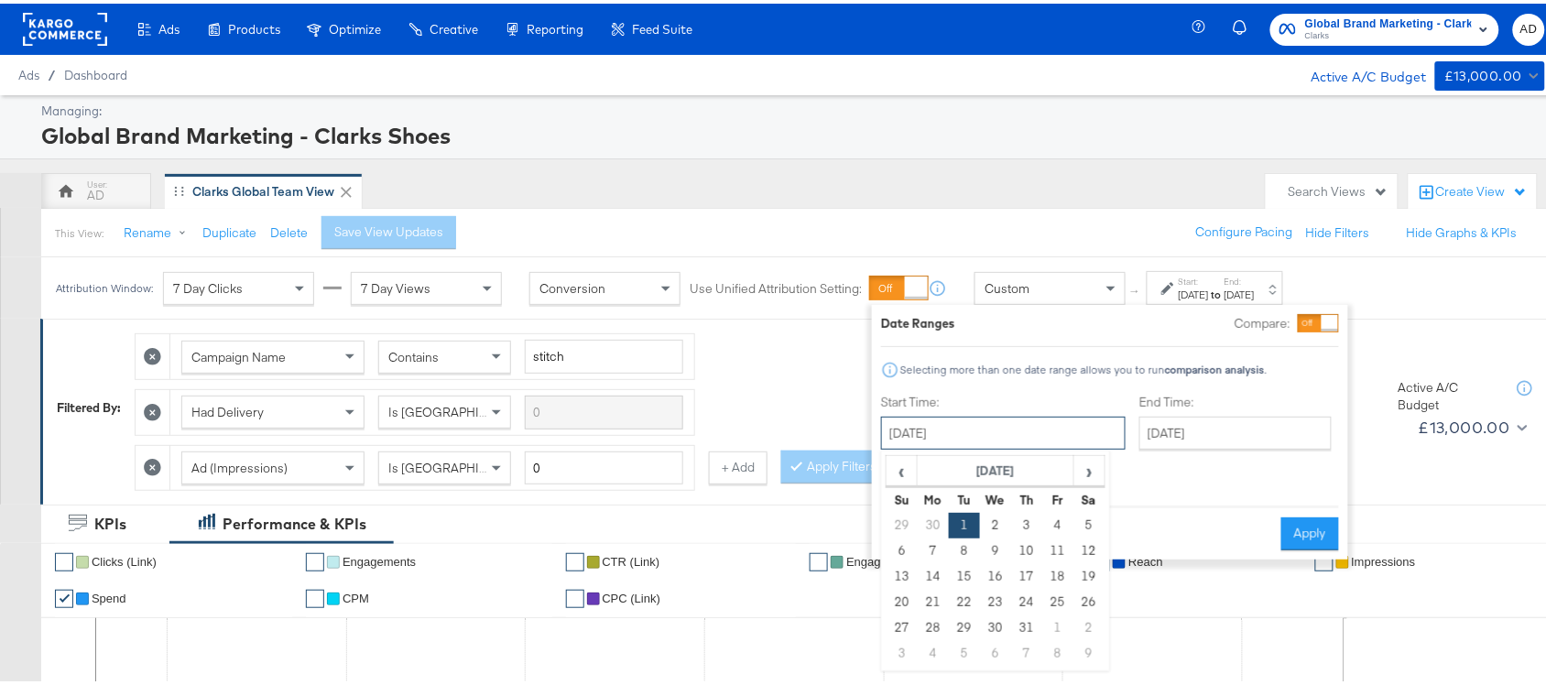
click at [969, 440] on input "July 1st 2025" at bounding box center [1003, 429] width 245 height 33
click at [1099, 454] on span "›" at bounding box center [1089, 466] width 28 height 27
click at [966, 573] on td "12" at bounding box center [964, 573] width 31 height 26
type input "[DATE]"
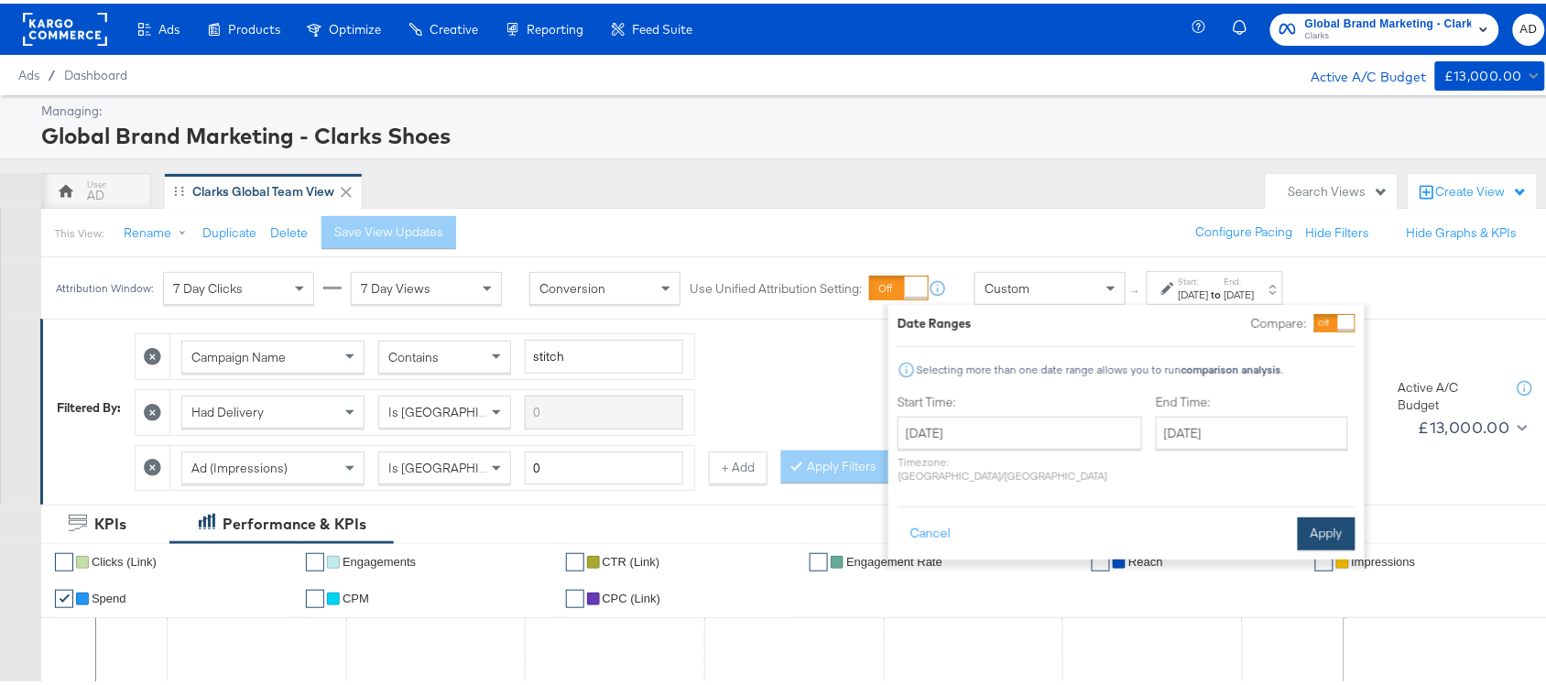
click at [1305, 519] on button "Apply" at bounding box center [1327, 530] width 58 height 33
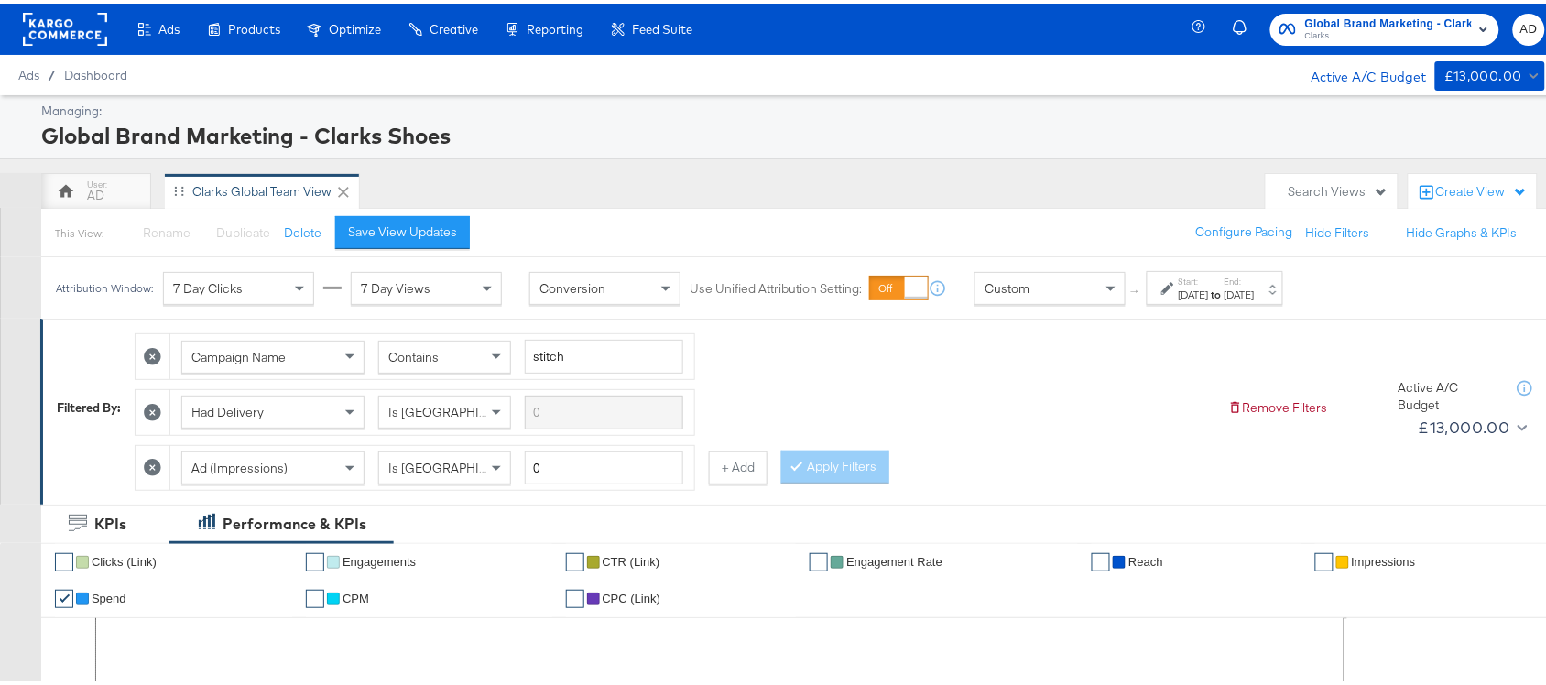
click at [1395, 26] on span "Clarks" at bounding box center [1388, 33] width 167 height 15
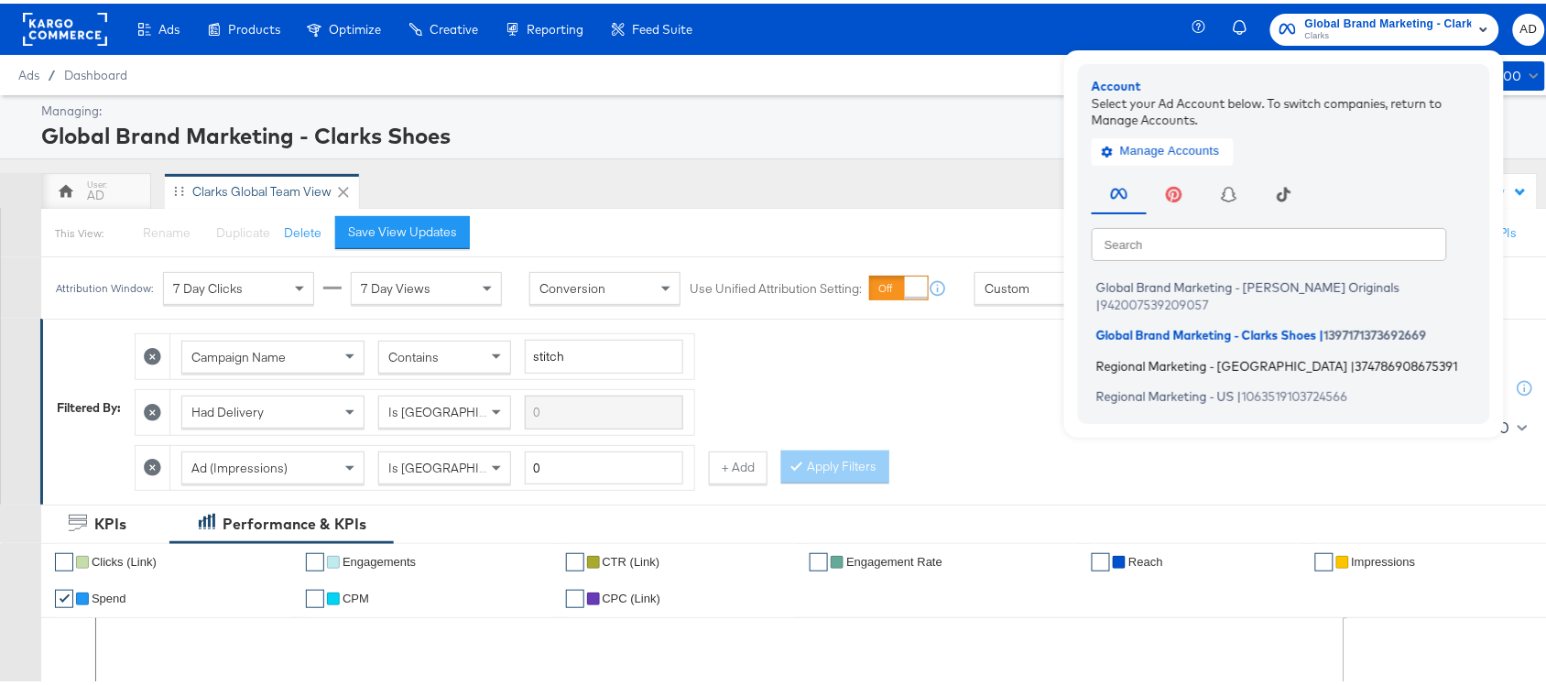
click at [1175, 354] on span "Regional Marketing - [GEOGRAPHIC_DATA]" at bounding box center [1222, 361] width 252 height 15
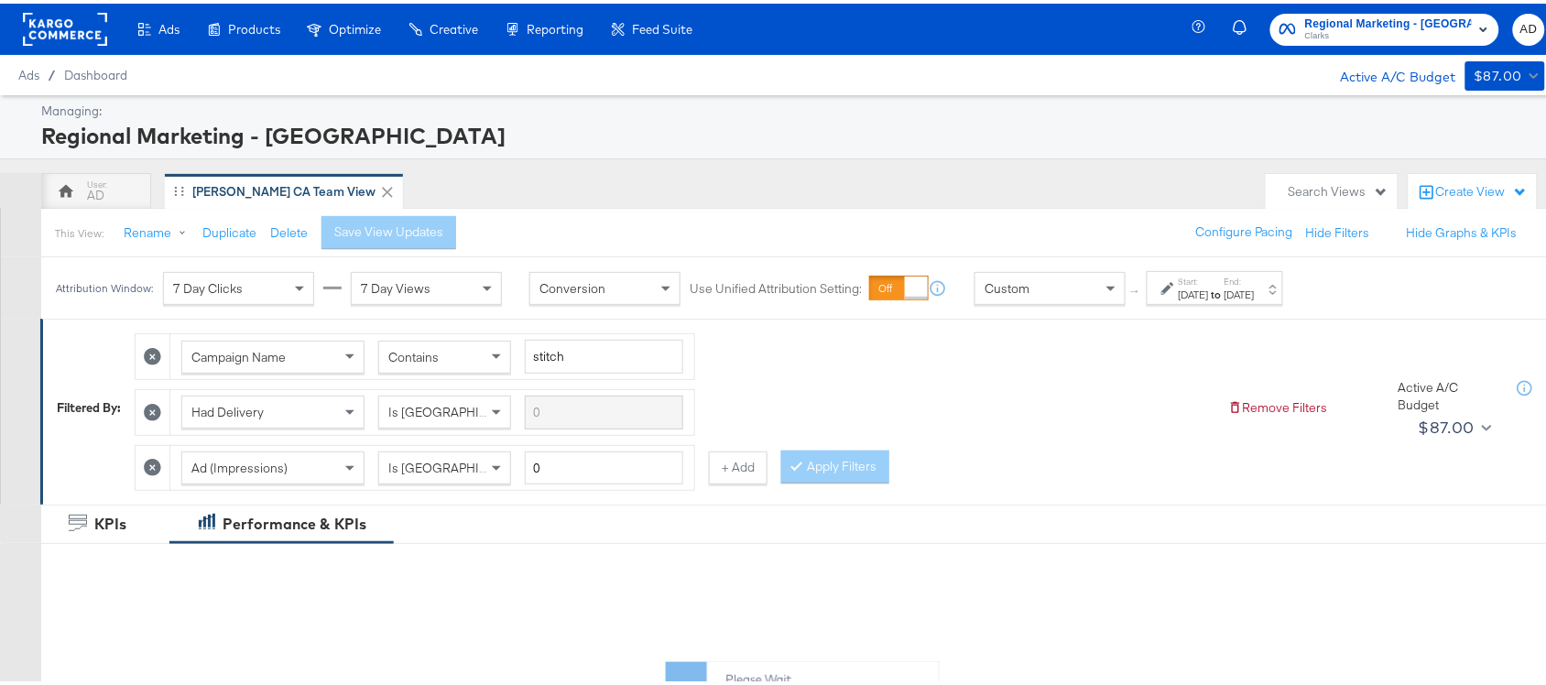
click at [1255, 289] on div "[DATE]" at bounding box center [1239, 291] width 30 height 15
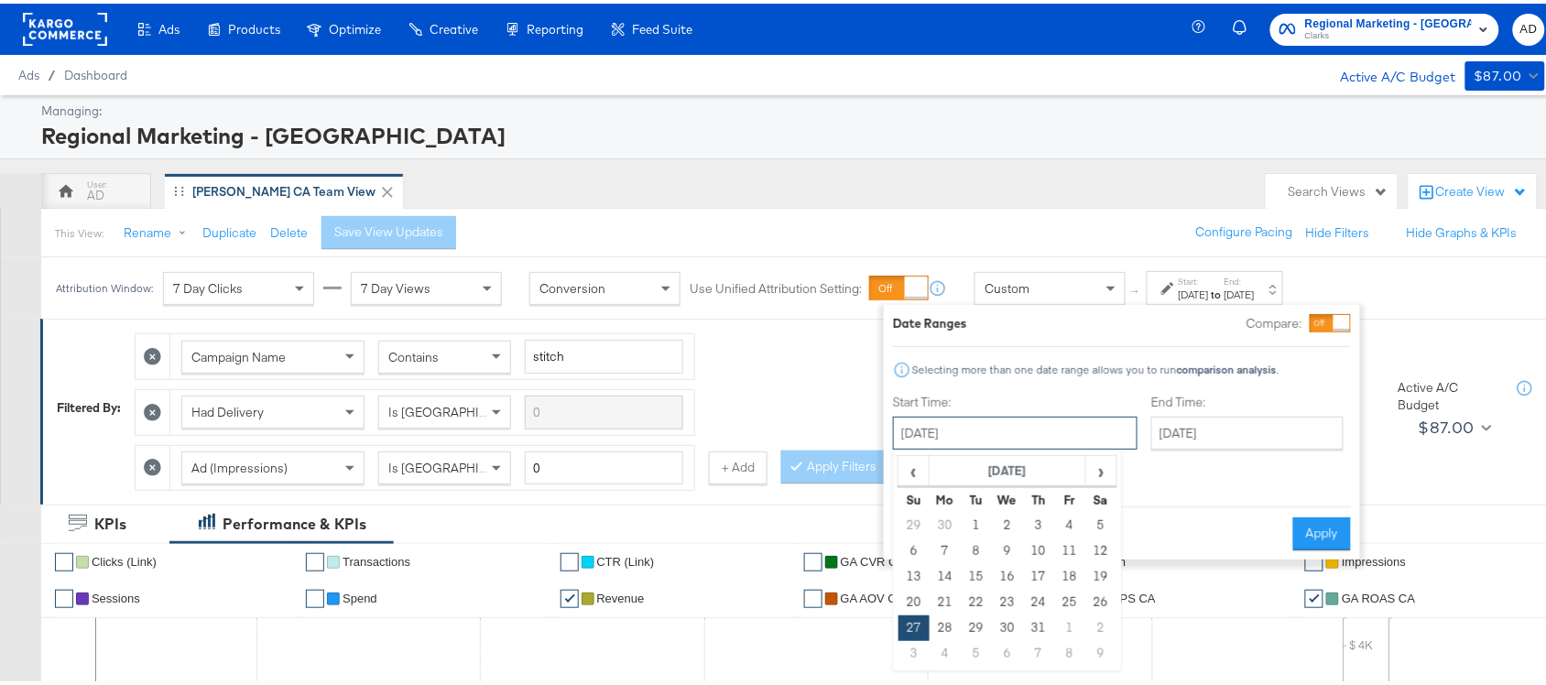
click at [995, 435] on input "[DATE]" at bounding box center [1015, 429] width 245 height 33
click at [1099, 463] on span "›" at bounding box center [1101, 466] width 28 height 27
click at [984, 572] on td "12" at bounding box center [976, 573] width 31 height 26
type input "August 12th 2025"
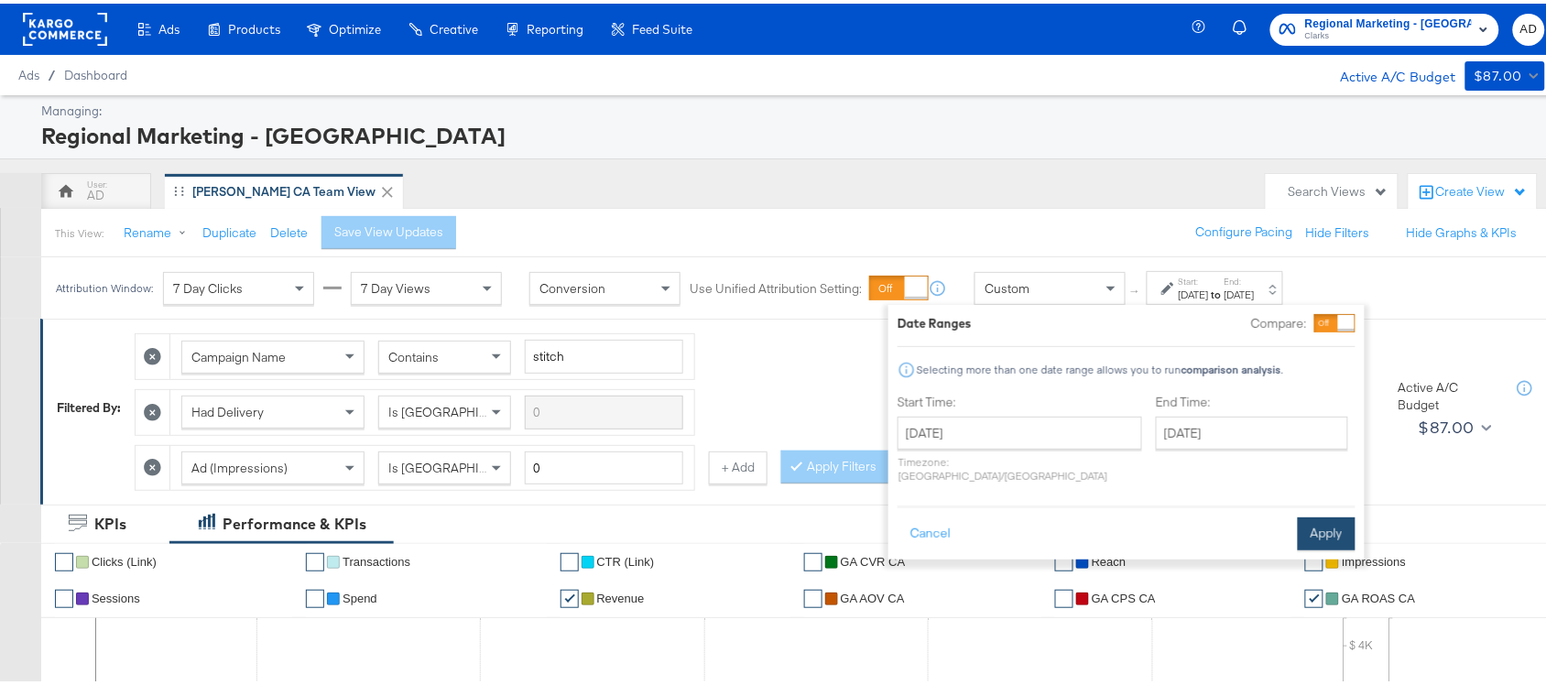
click at [1338, 514] on button "Apply" at bounding box center [1327, 530] width 58 height 33
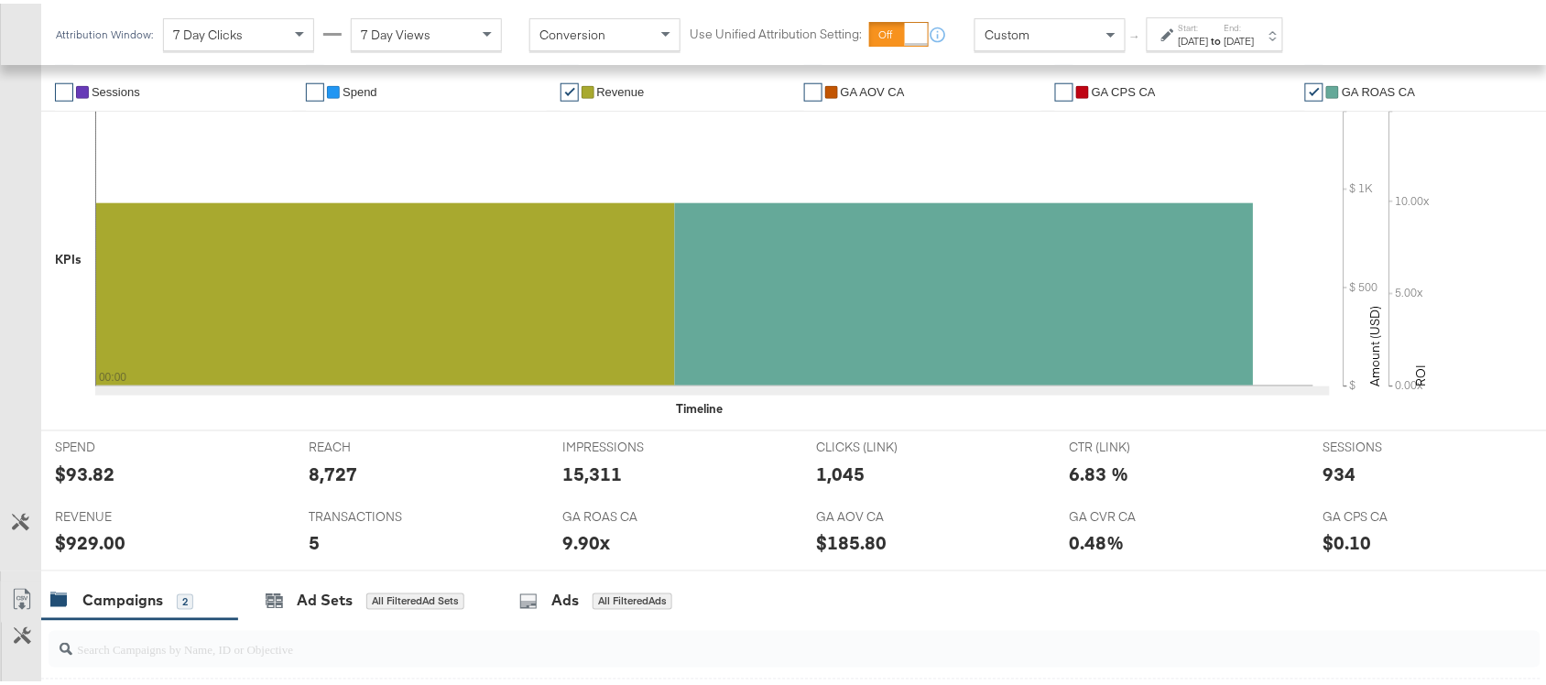
scroll to position [899, 0]
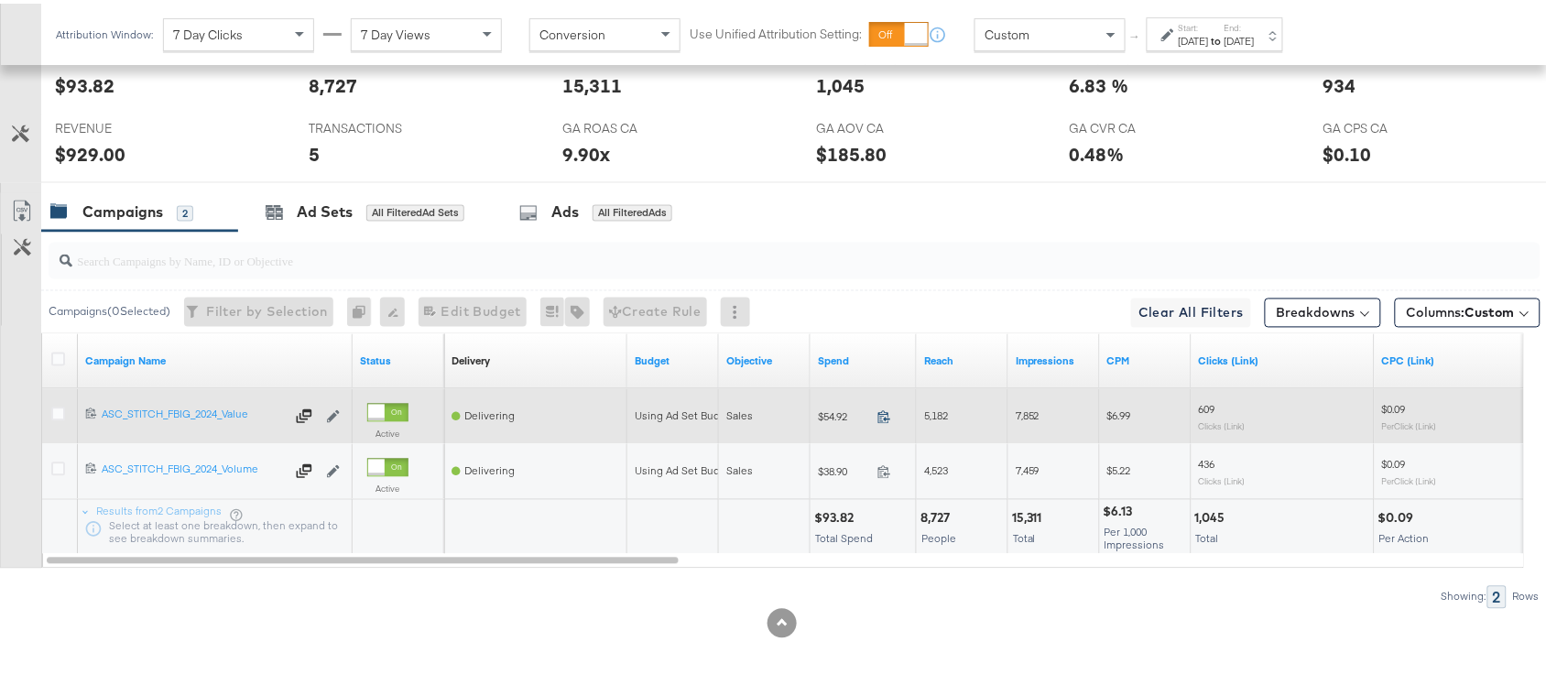
click at [888, 412] on icon at bounding box center [884, 414] width 12 height 13
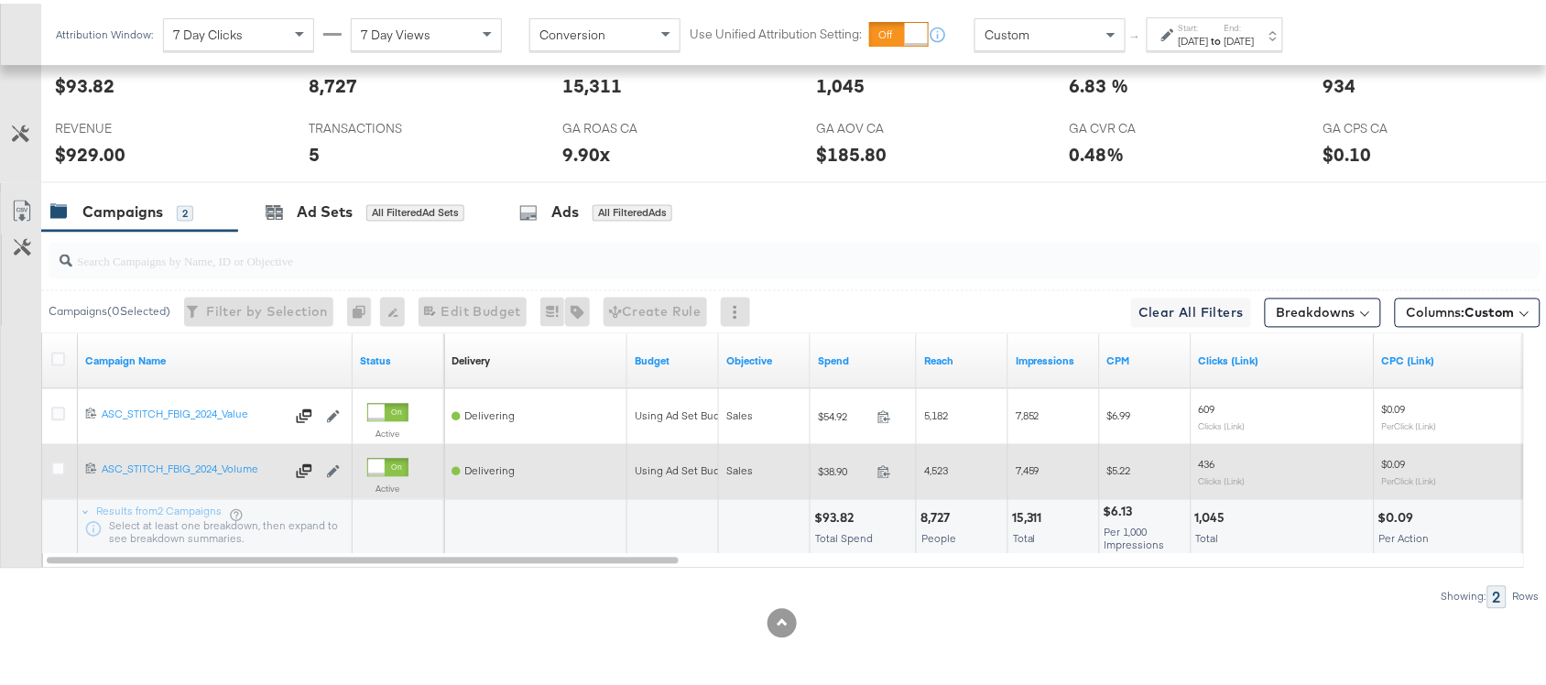
click at [873, 473] on span at bounding box center [889, 471] width 39 height 14
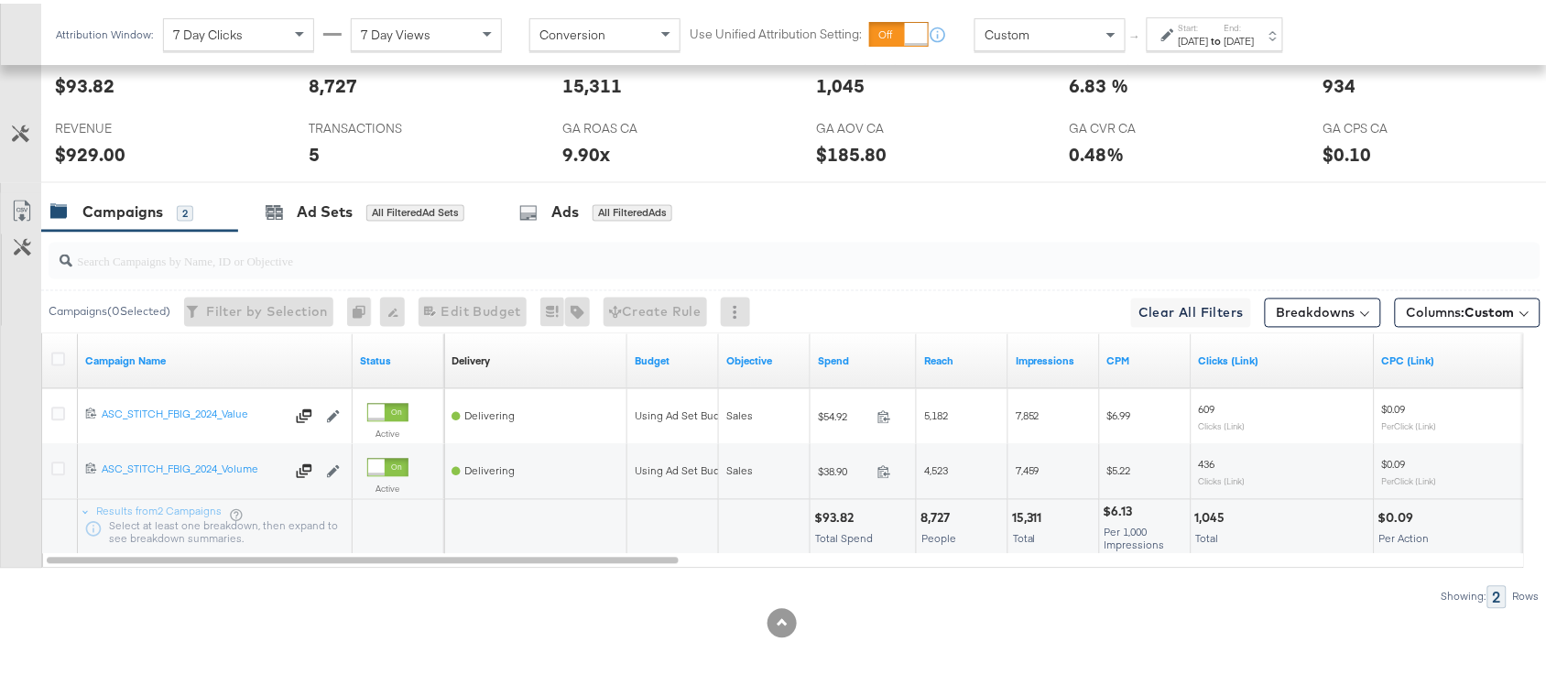
click at [1209, 39] on div "[DATE]" at bounding box center [1194, 37] width 30 height 15
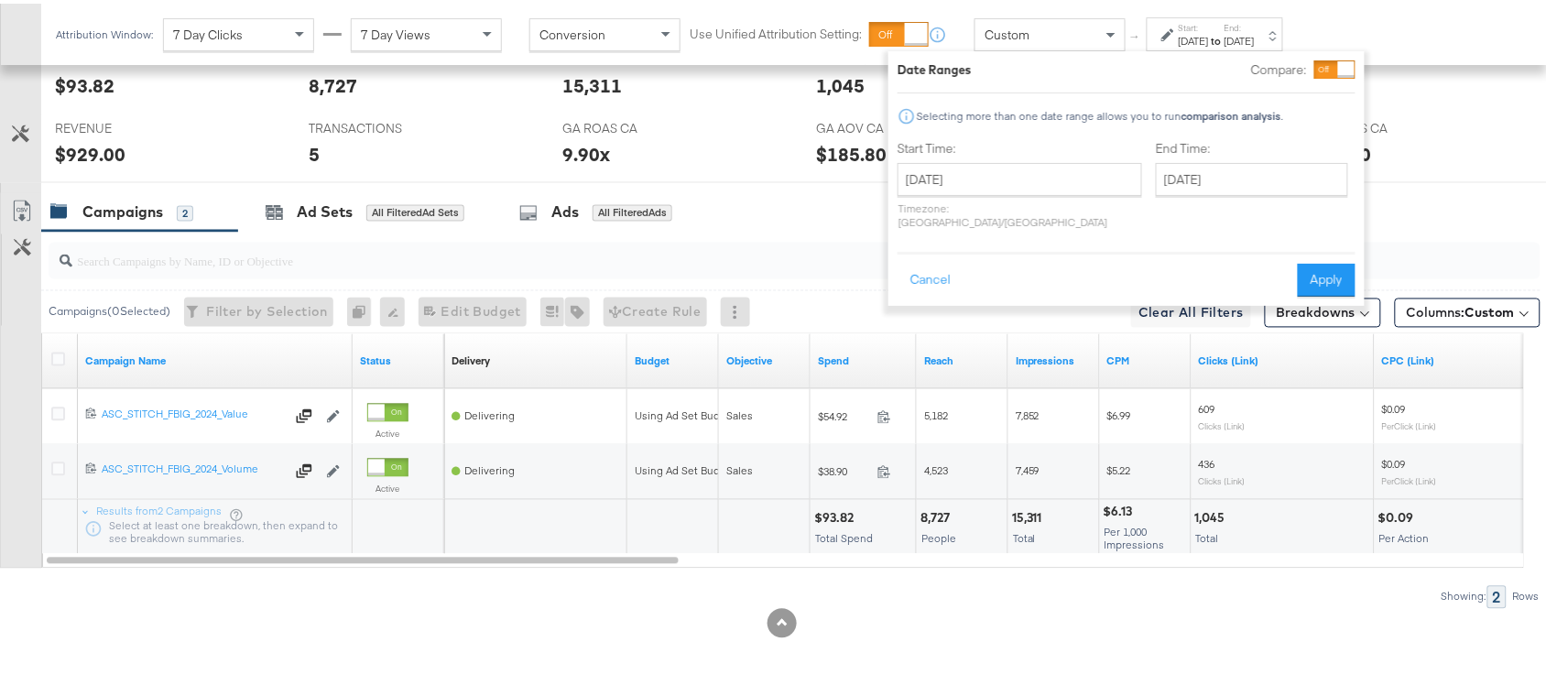
click at [999, 195] on div "August 12th 2025 ‹ August 2025 › Su Mo Tu We Th Fr Sa 27 28 29 30 31 1 2 3 4 5 …" at bounding box center [1019, 192] width 245 height 66
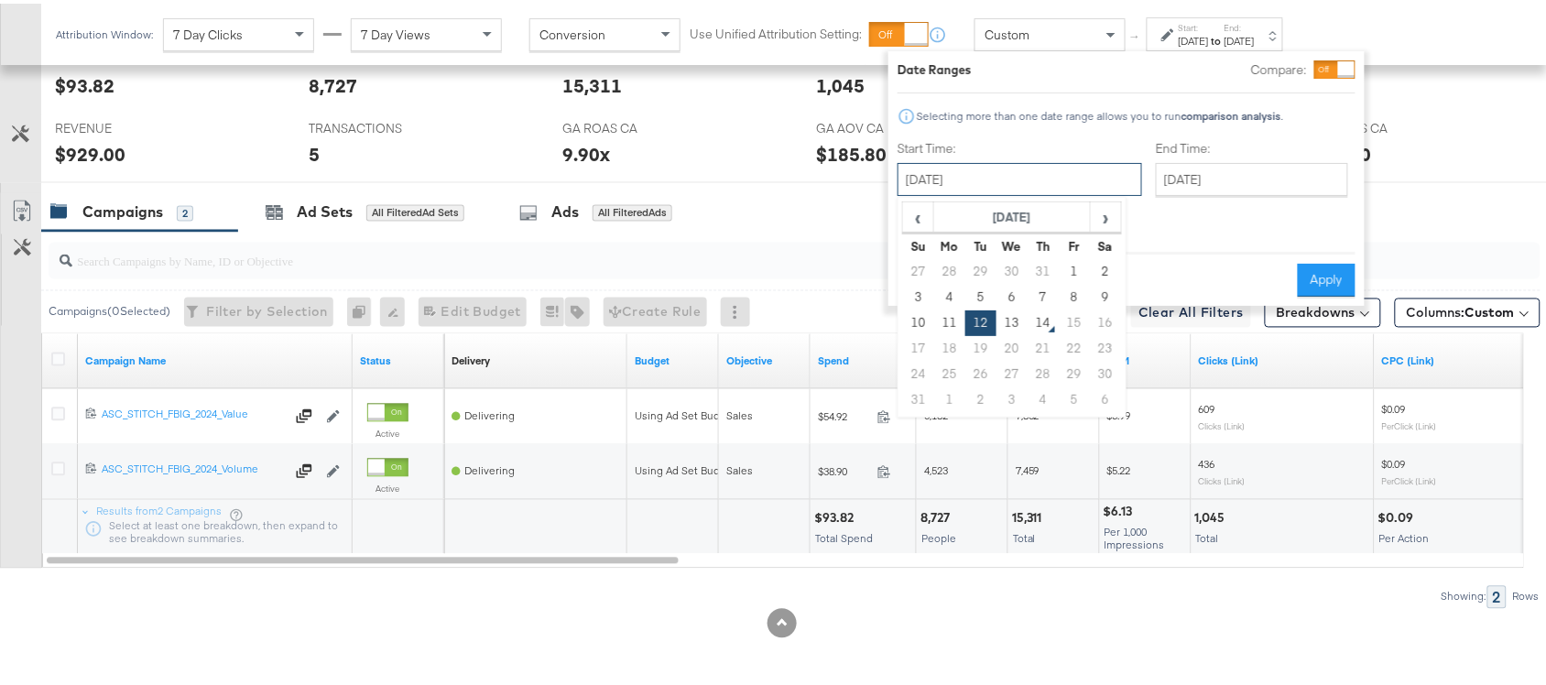
click at [1028, 180] on input "[DATE]" at bounding box center [1019, 175] width 245 height 33
click at [1012, 318] on td "13" at bounding box center [1011, 320] width 31 height 26
type input "[DATE]"
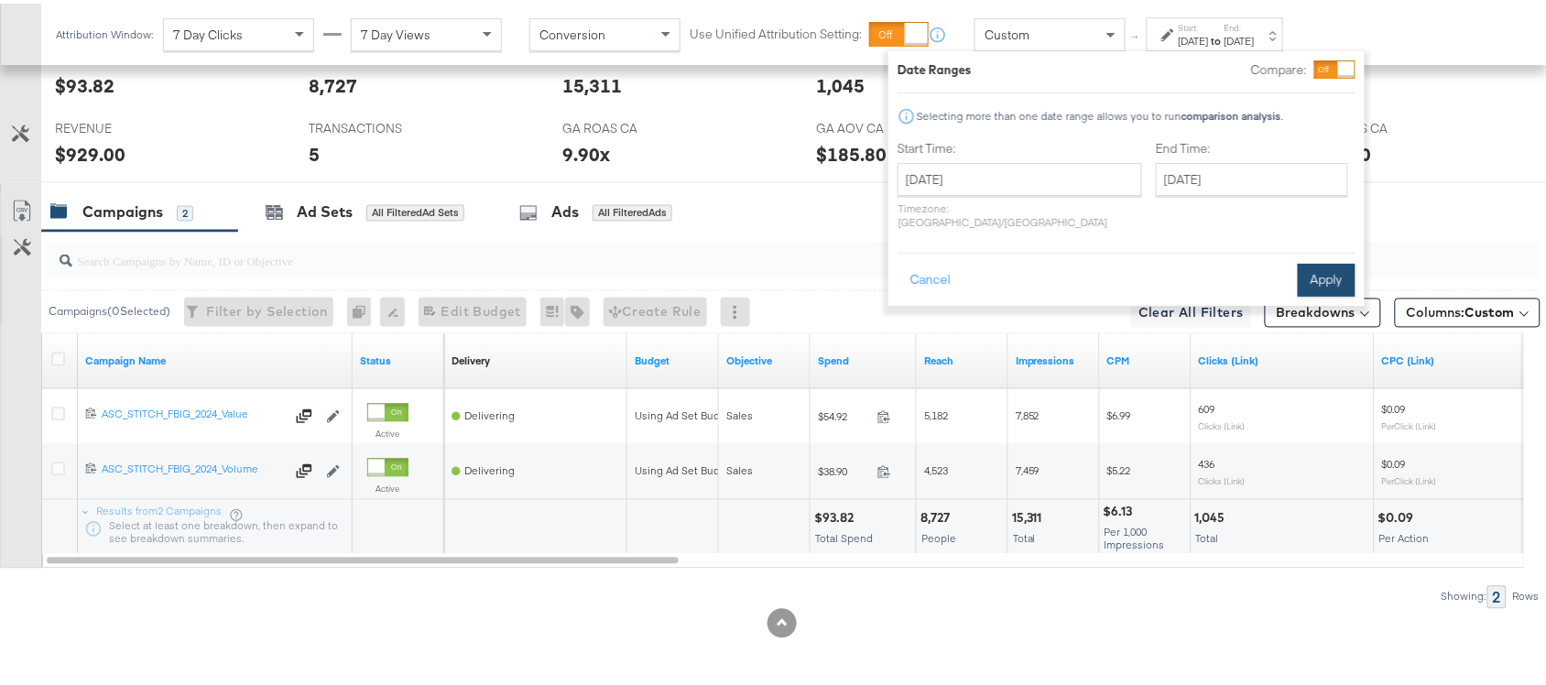
click at [1326, 264] on button "Apply" at bounding box center [1327, 276] width 58 height 33
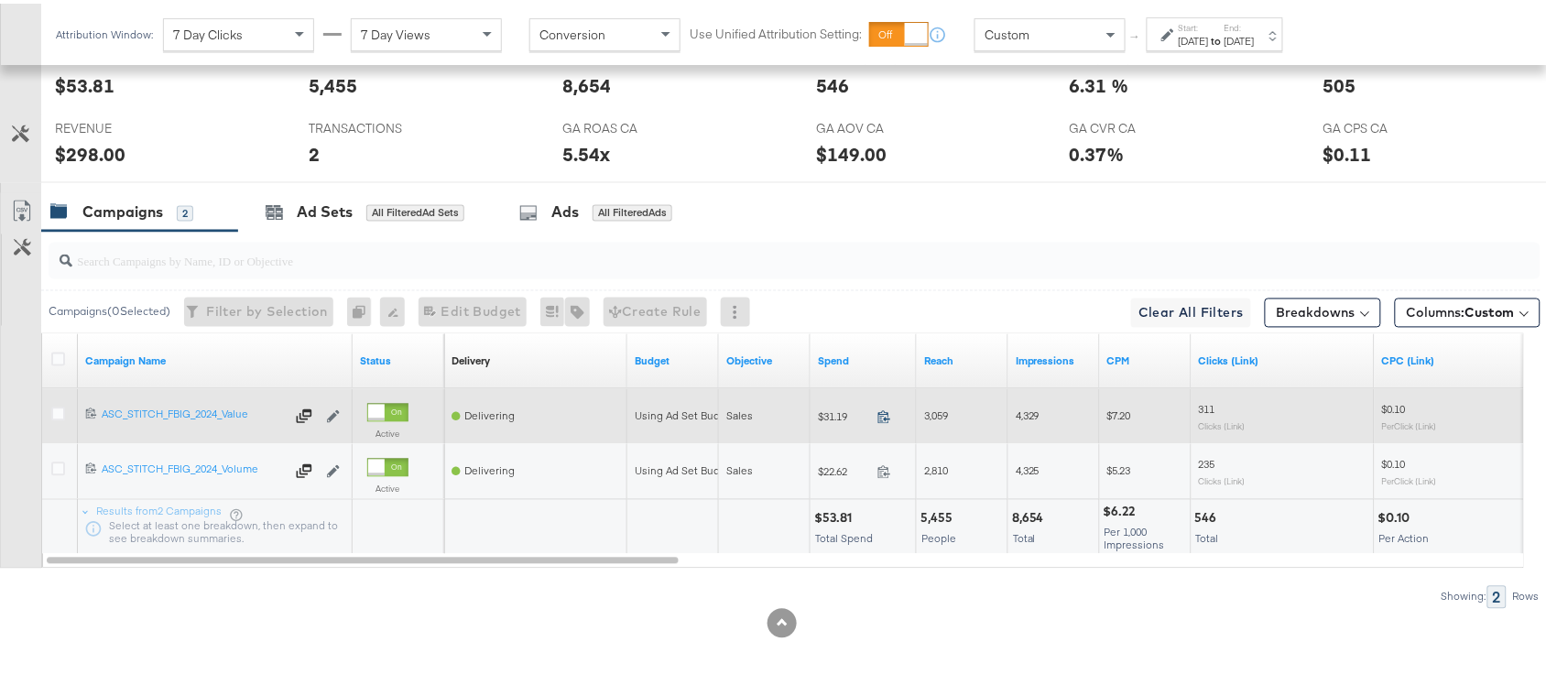
click at [882, 415] on icon at bounding box center [884, 414] width 14 height 14
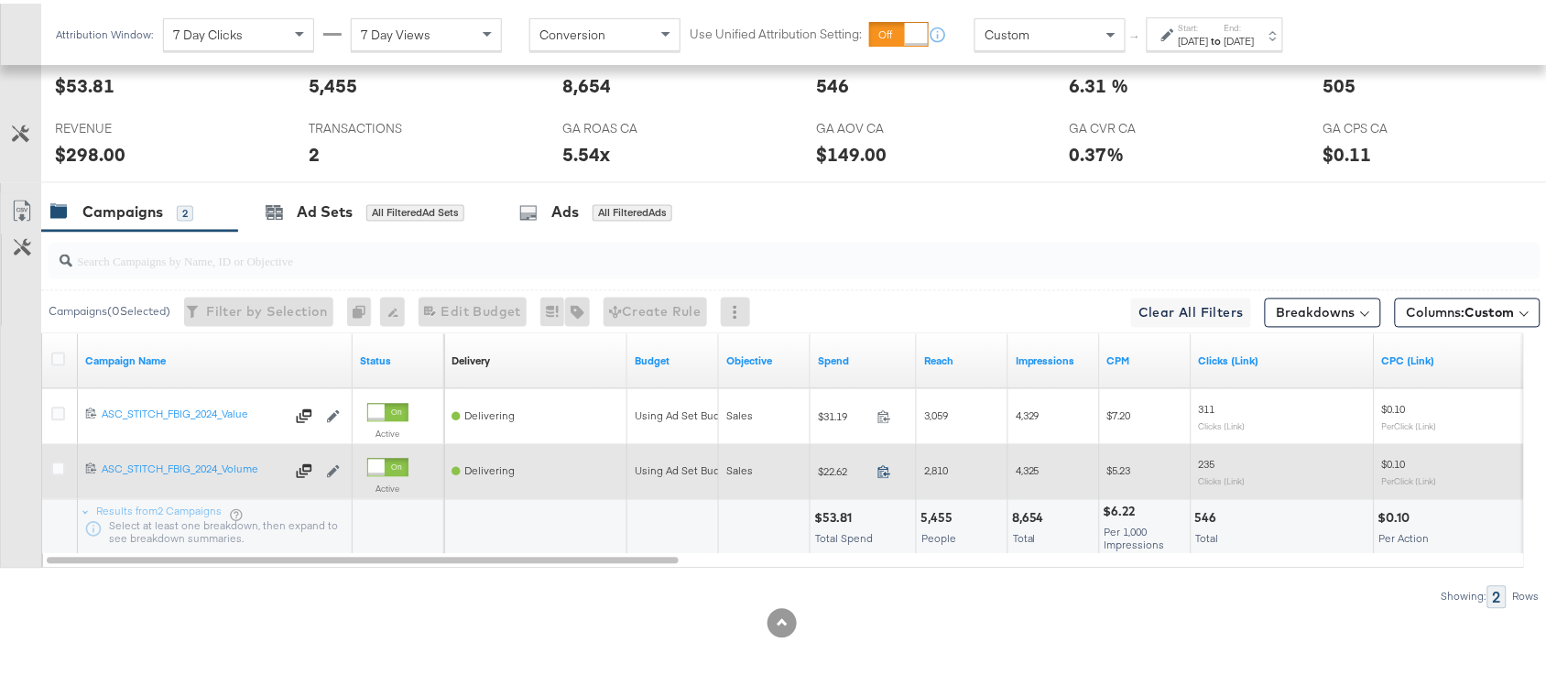
click at [880, 472] on icon at bounding box center [884, 469] width 14 height 14
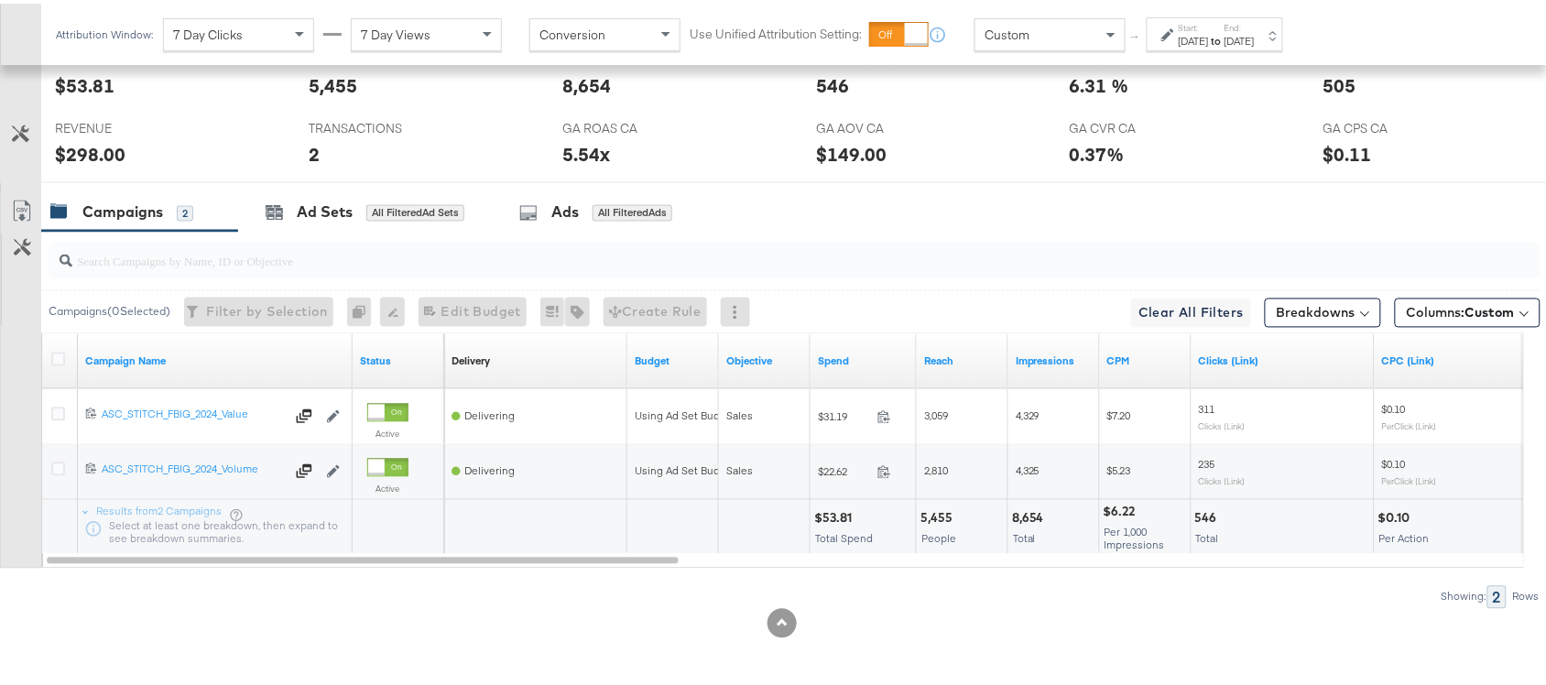
scroll to position [0, 0]
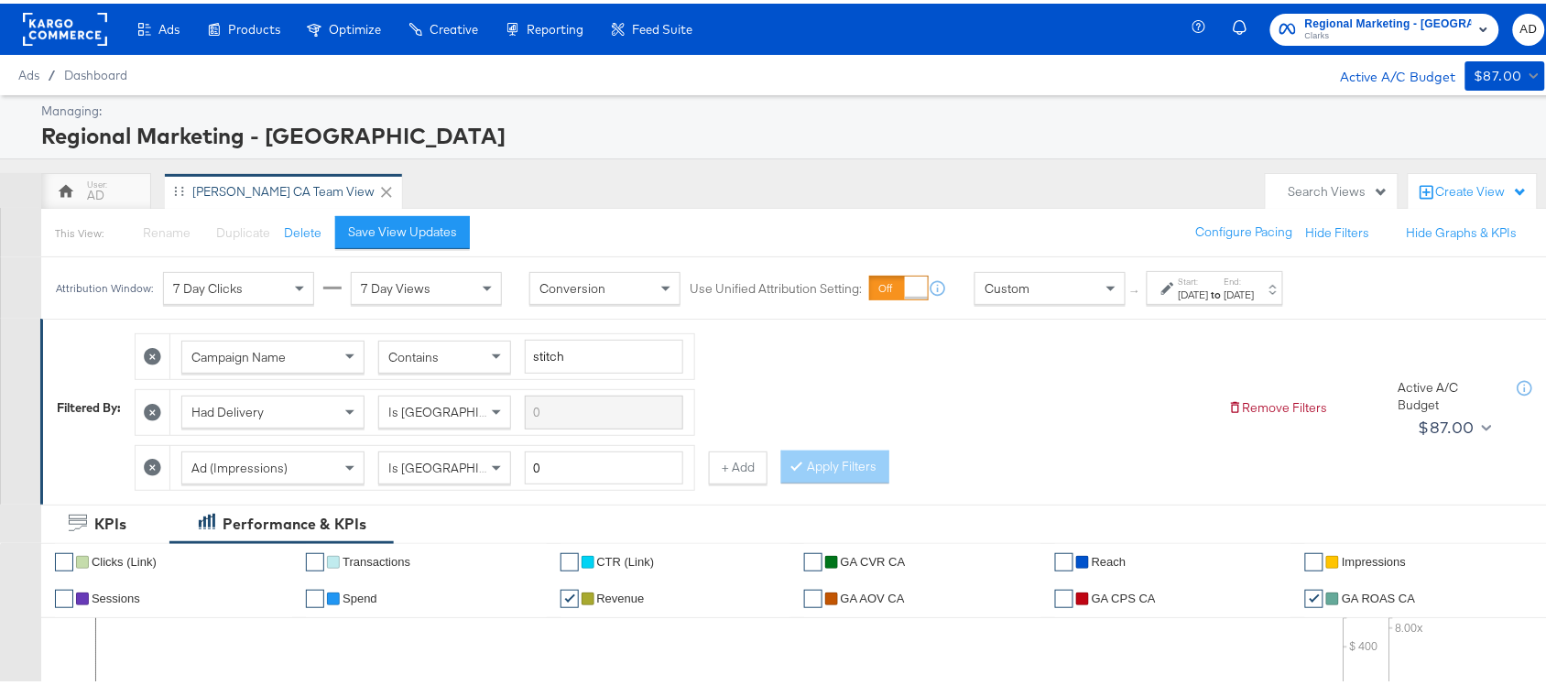
click at [60, 38] on rect at bounding box center [65, 25] width 84 height 33
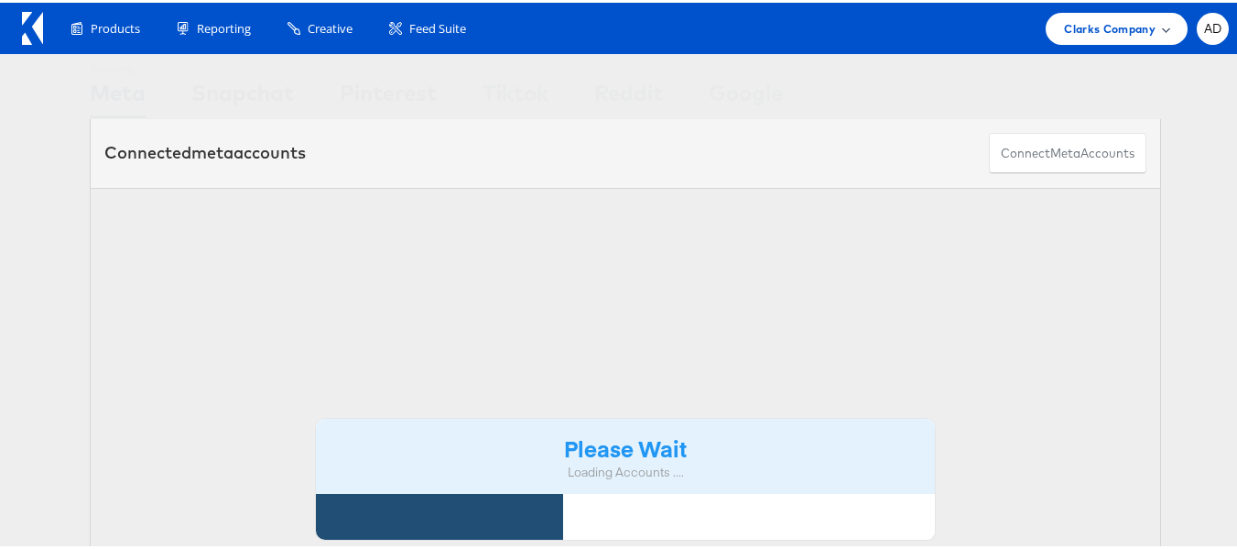
click at [1136, 15] on div "Clarks Company" at bounding box center [1117, 26] width 142 height 32
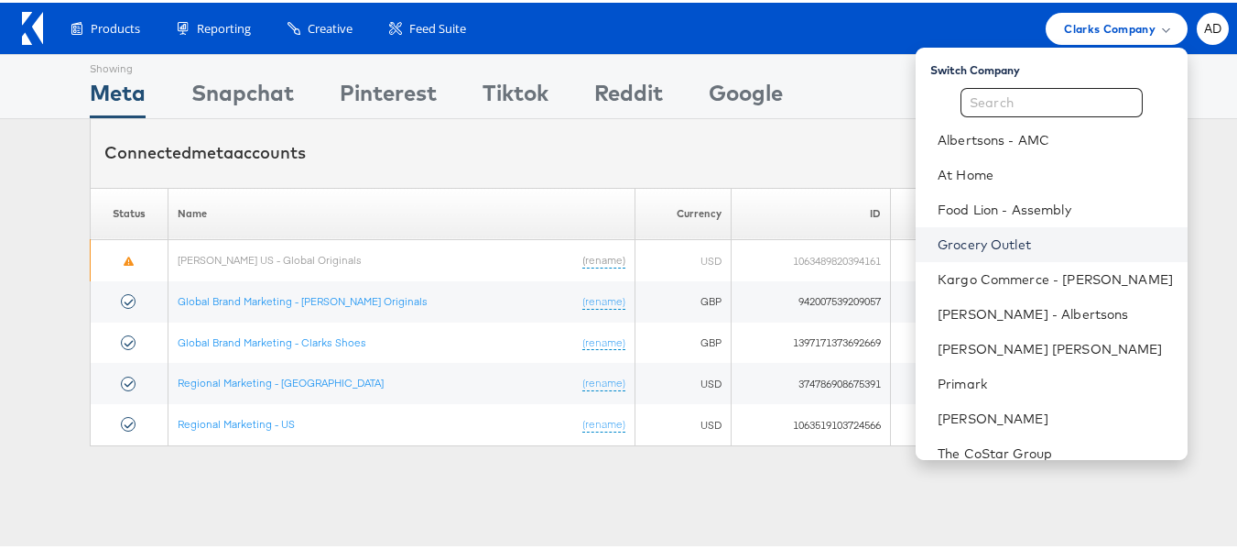
click at [945, 241] on link "Grocery Outlet" at bounding box center [1055, 242] width 235 height 18
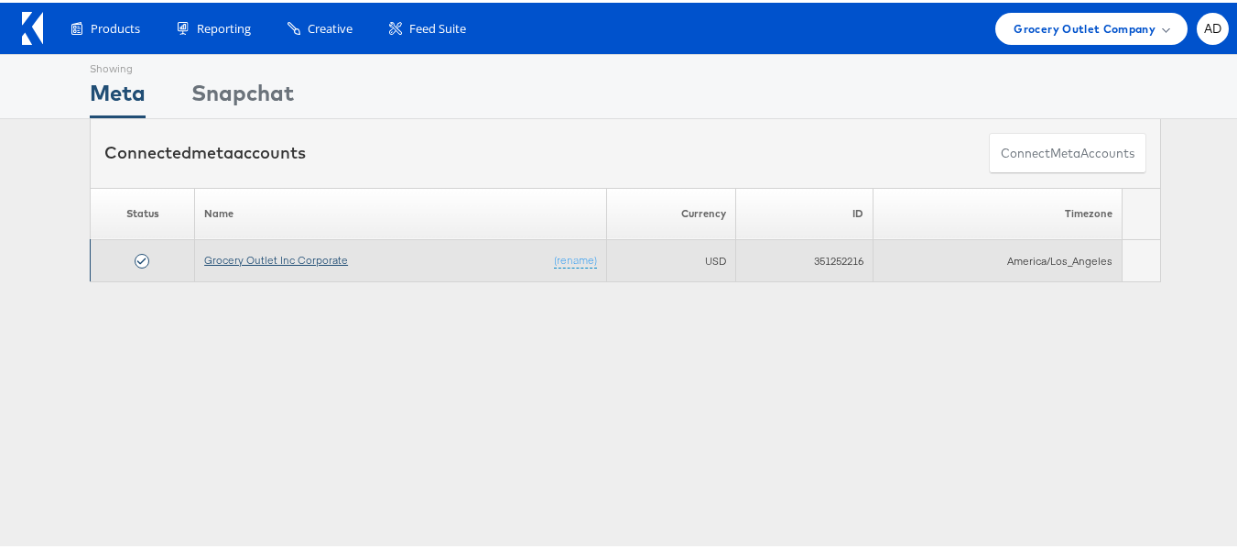
click at [266, 258] on link "Grocery Outlet Inc Corporate" at bounding box center [276, 257] width 144 height 14
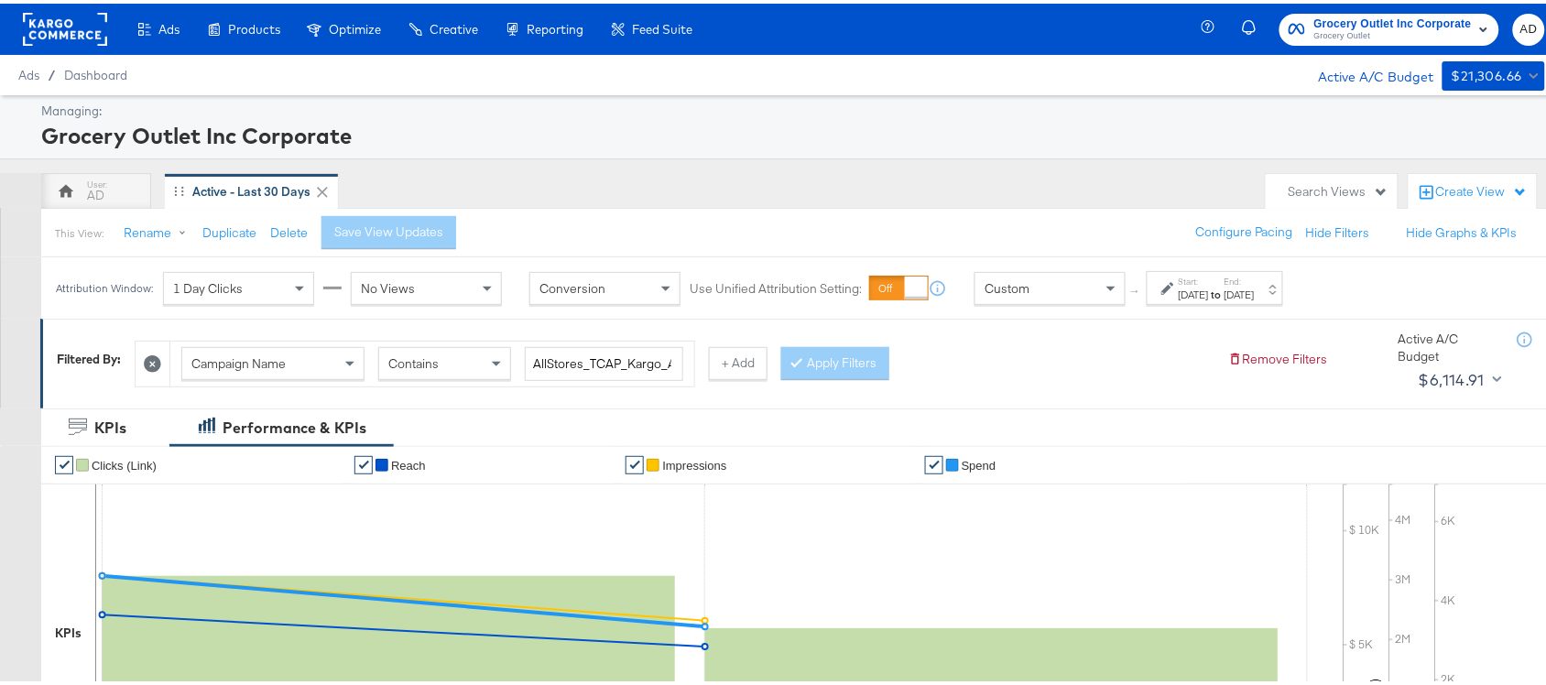
click at [1255, 290] on div "[DATE]" at bounding box center [1239, 291] width 30 height 15
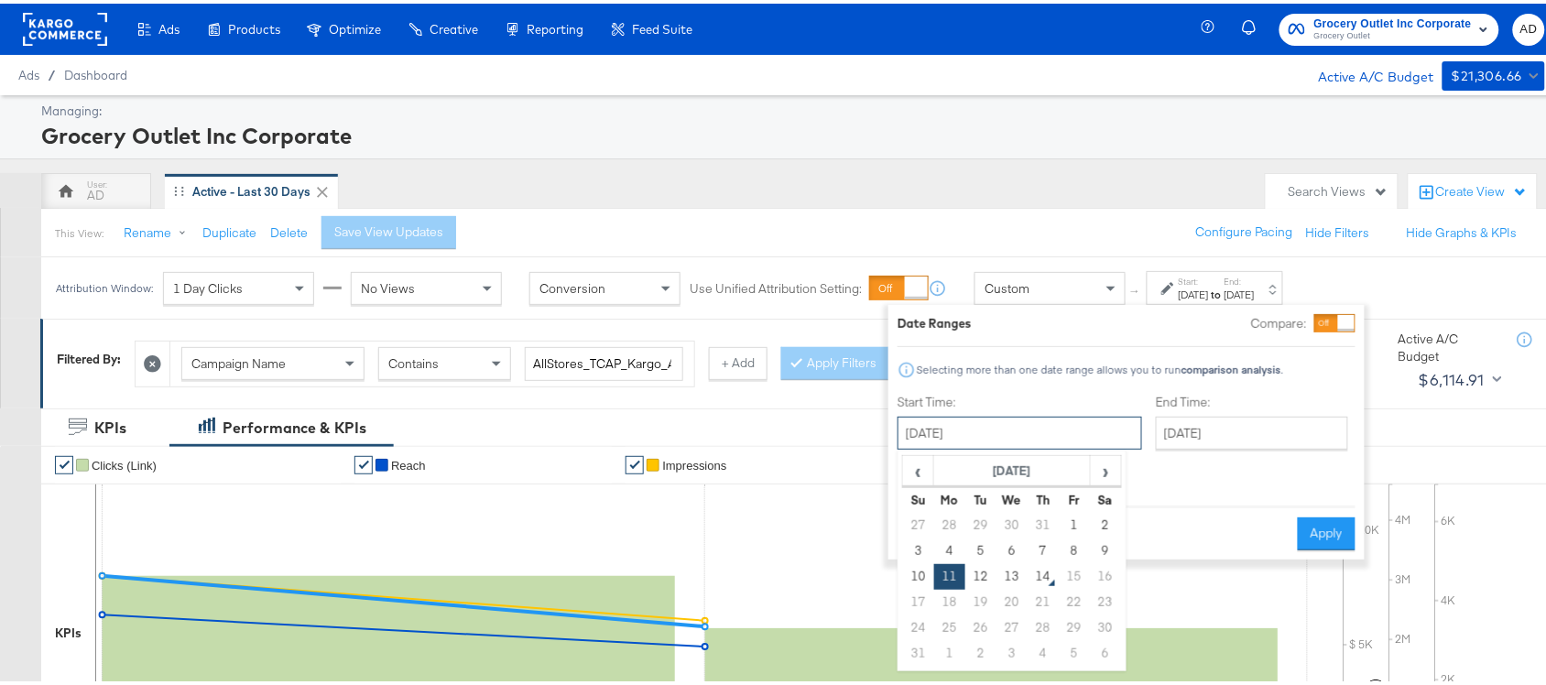
click at [975, 427] on input "[DATE]" at bounding box center [1019, 429] width 245 height 33
click at [1015, 572] on td "13" at bounding box center [1011, 573] width 31 height 26
type input "[DATE]"
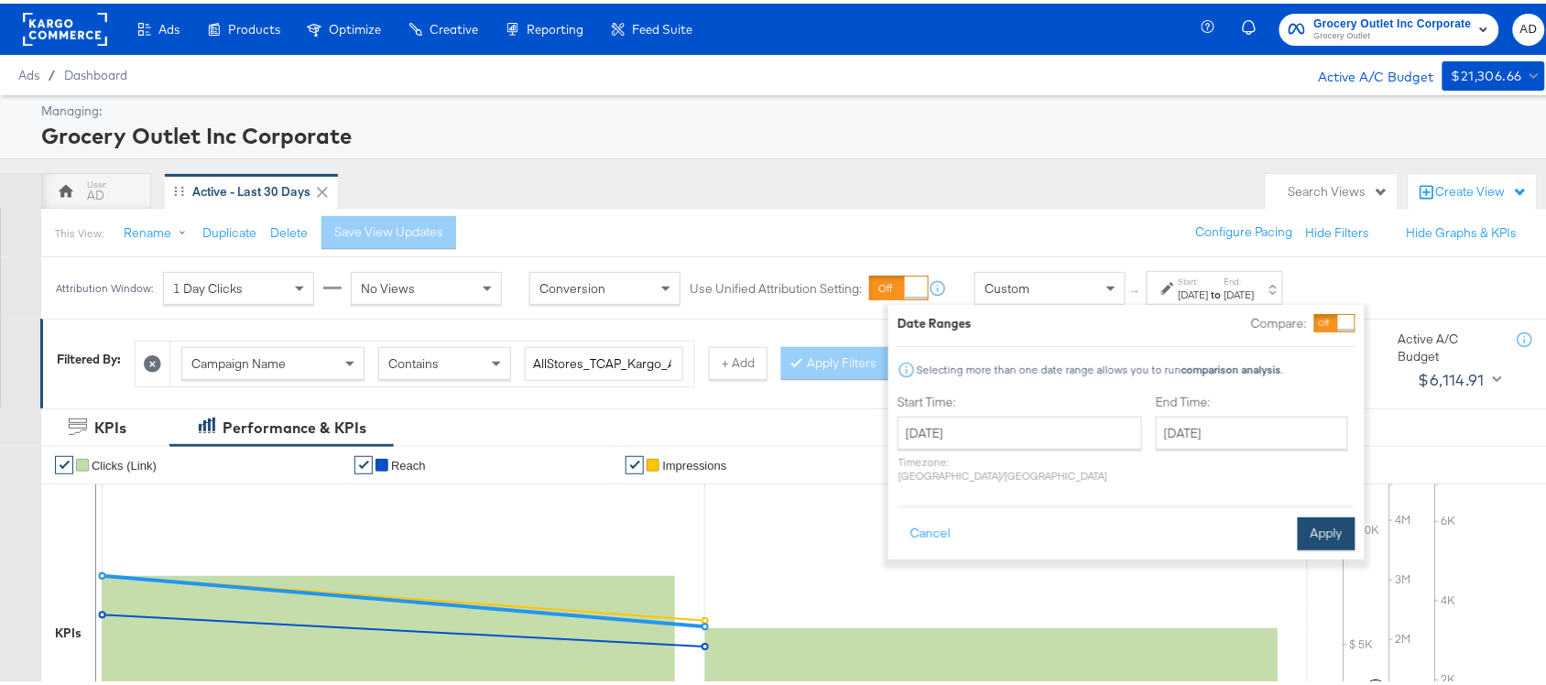
click at [1330, 514] on button "Apply" at bounding box center [1327, 530] width 58 height 33
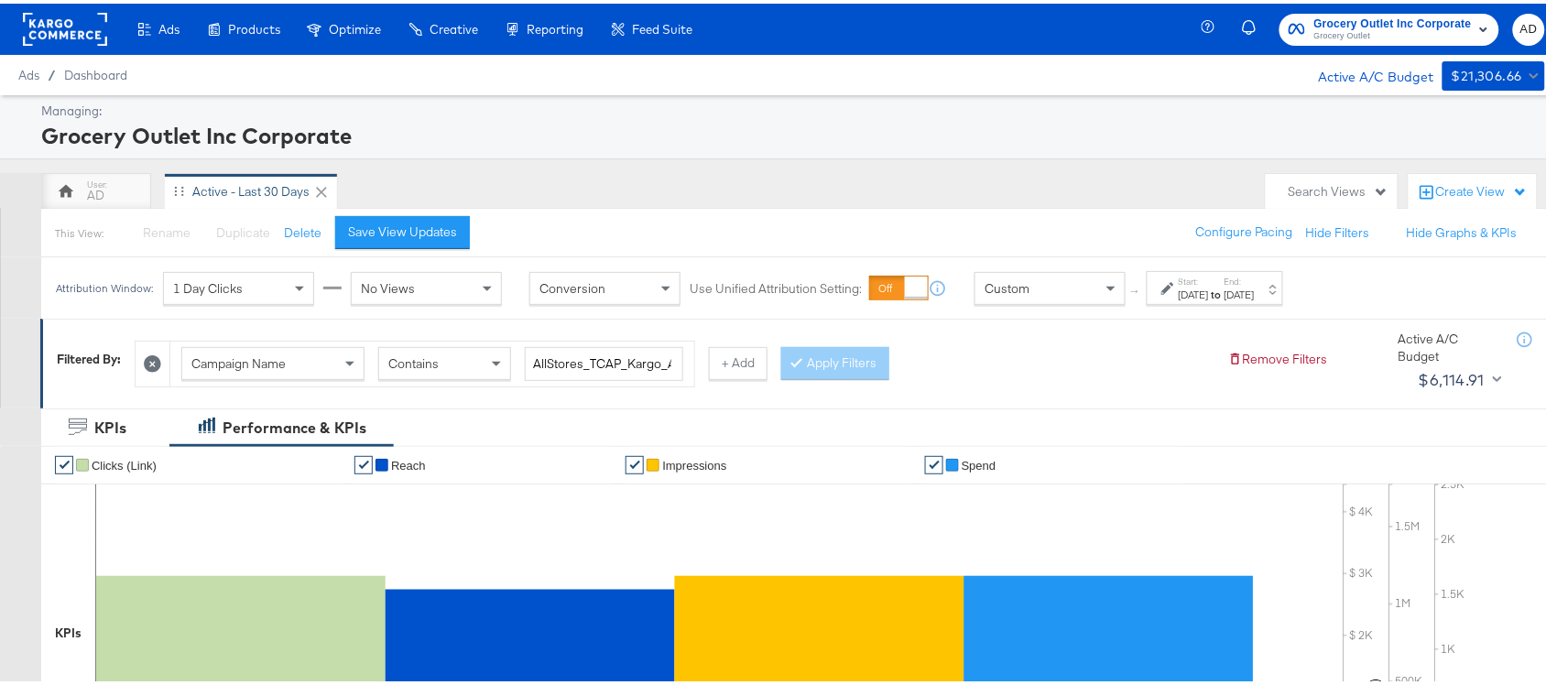
scroll to position [638, 0]
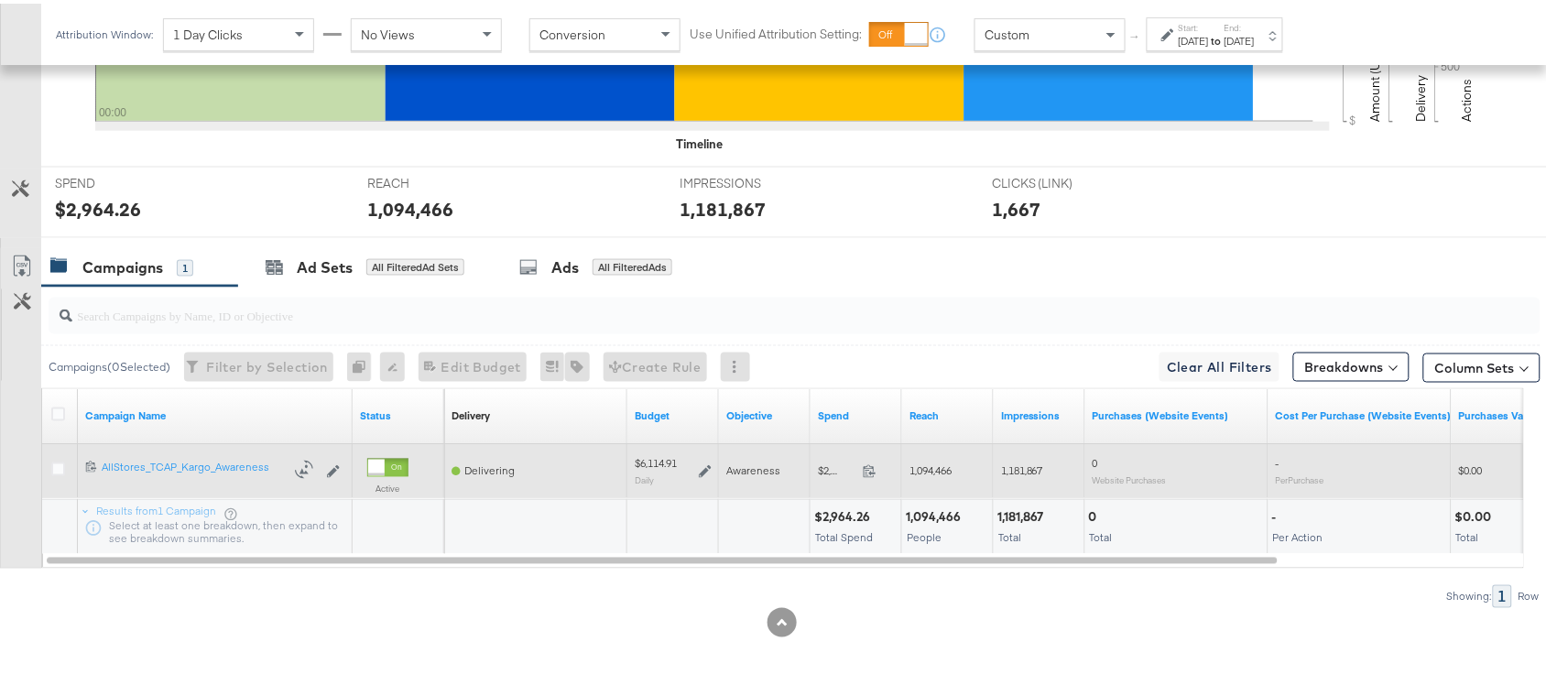
click at [873, 477] on span at bounding box center [874, 470] width 39 height 14
